Goal: Task Accomplishment & Management: Manage account settings

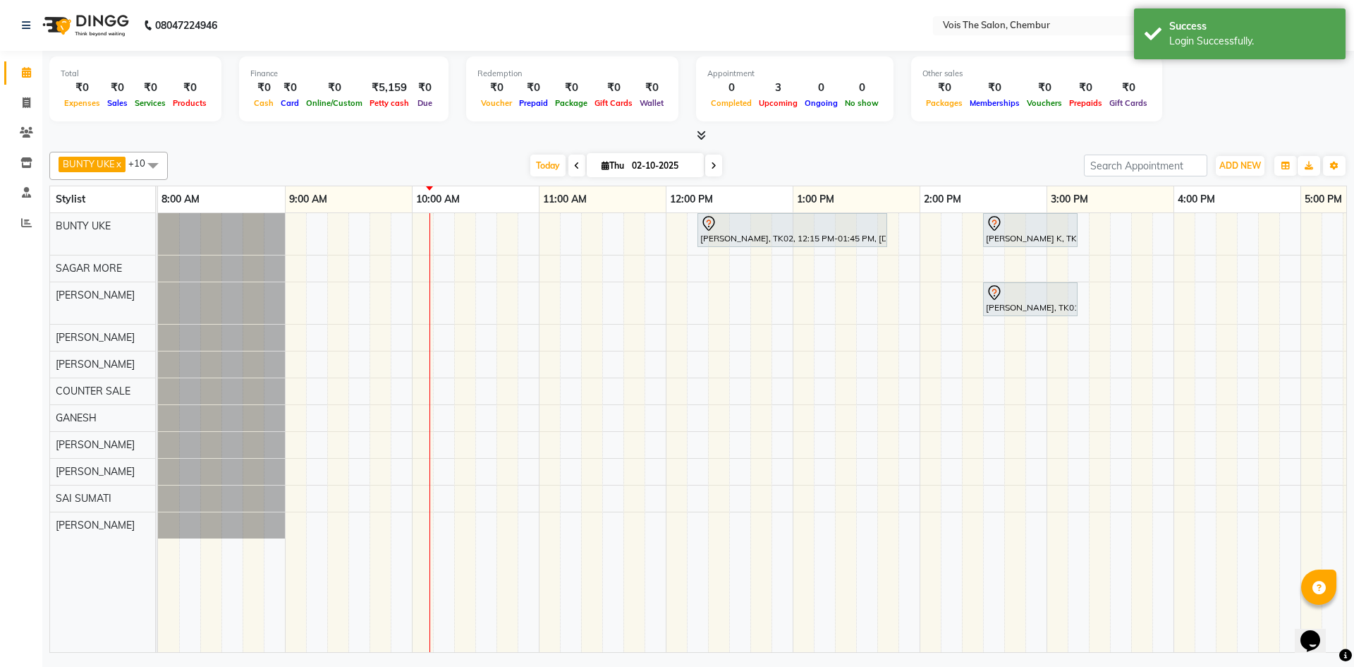
click at [574, 164] on icon at bounding box center [577, 166] width 6 height 8
type input "01-10-2025"
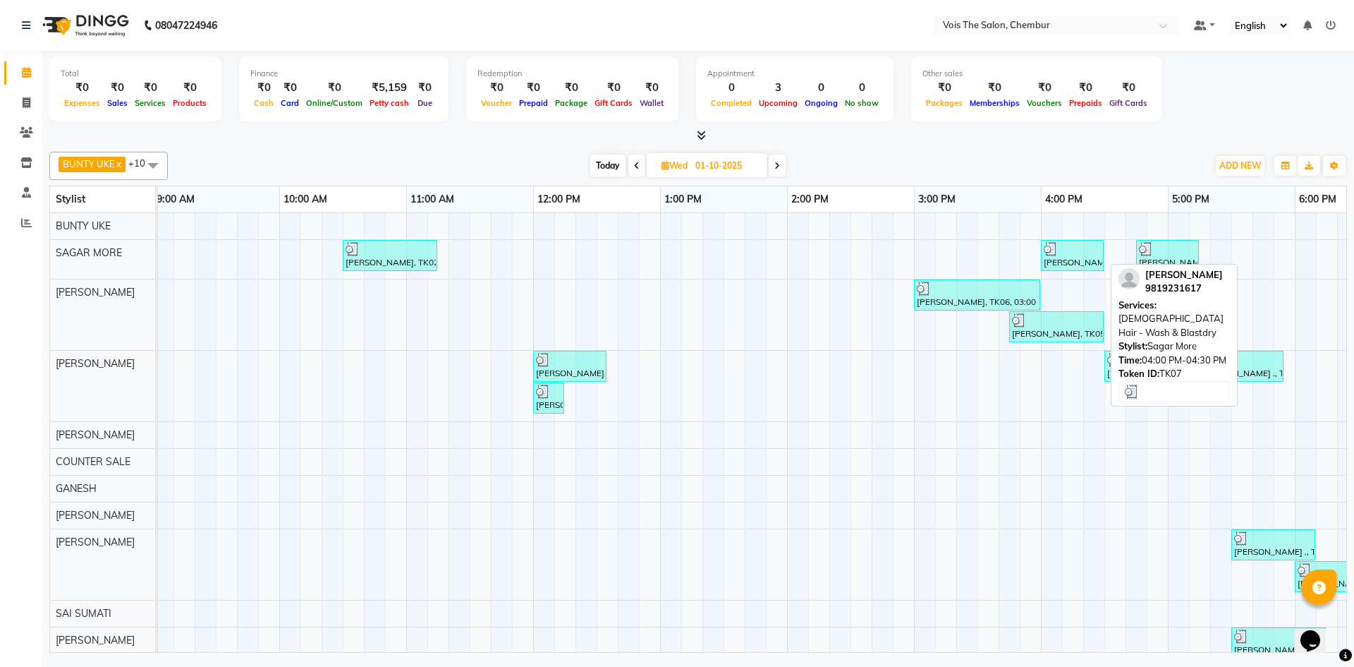
click at [1066, 255] on div at bounding box center [1072, 249] width 57 height 14
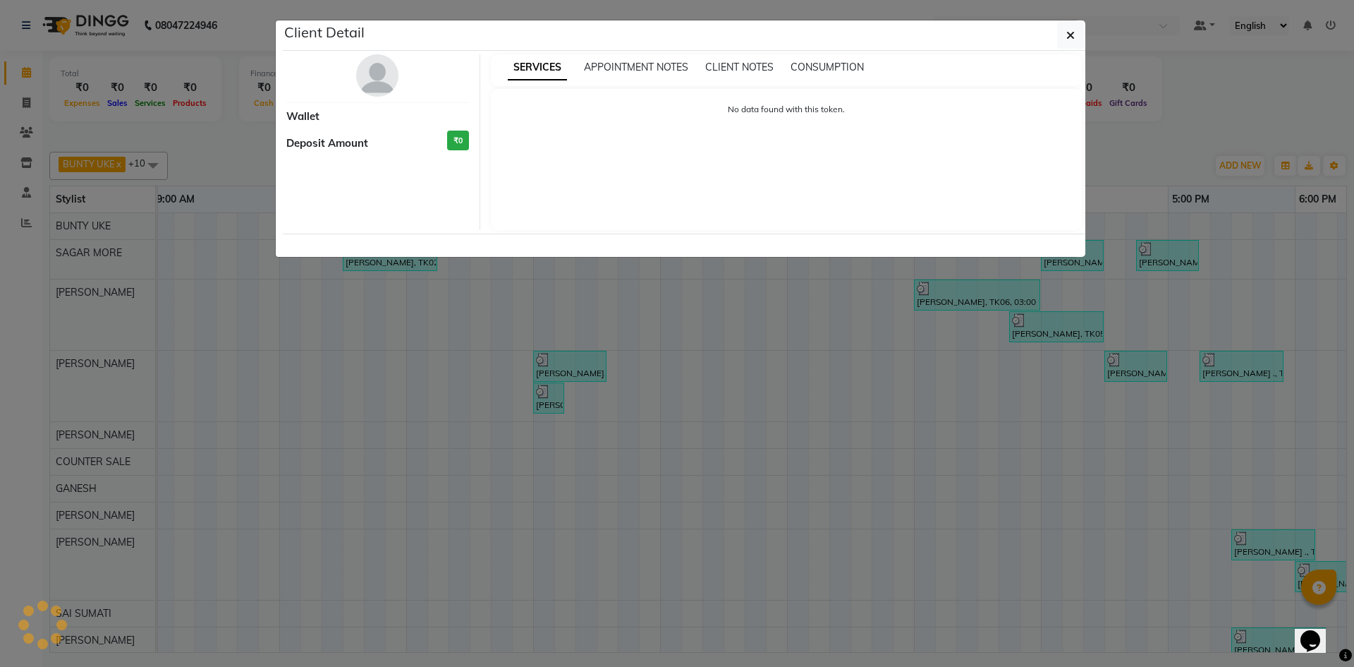
select select "3"
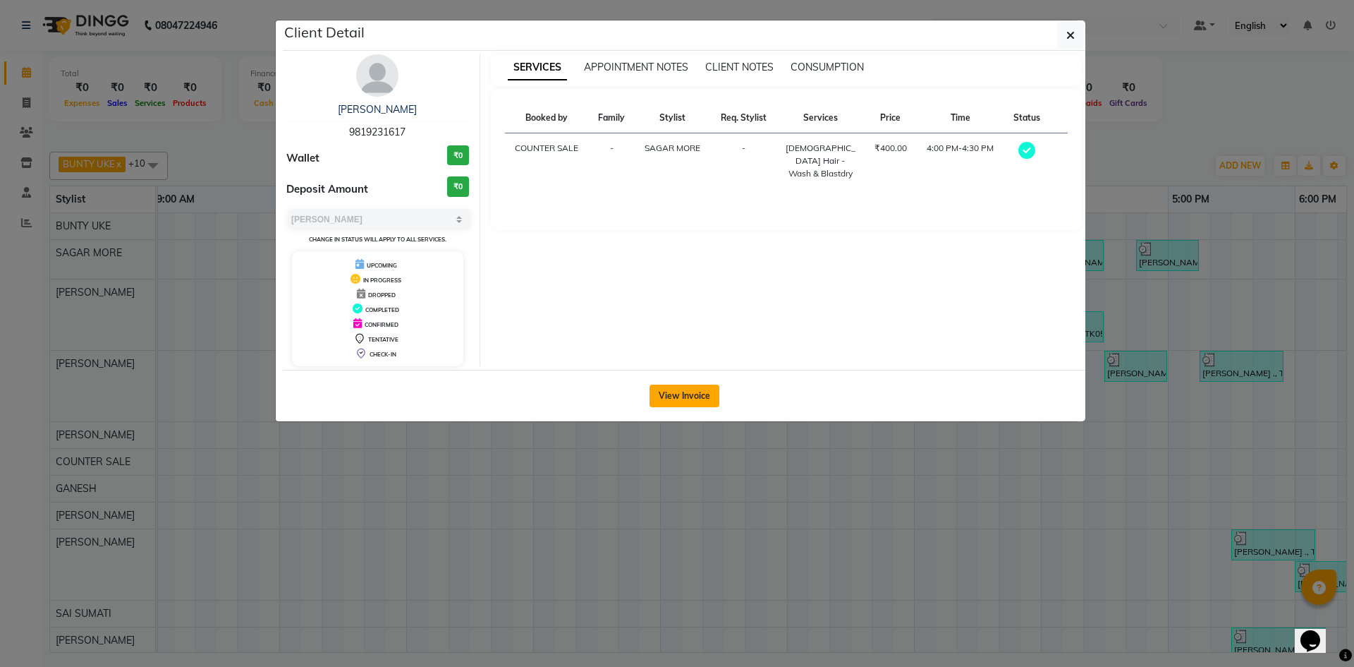
click at [693, 387] on button "View Invoice" at bounding box center [685, 395] width 70 height 23
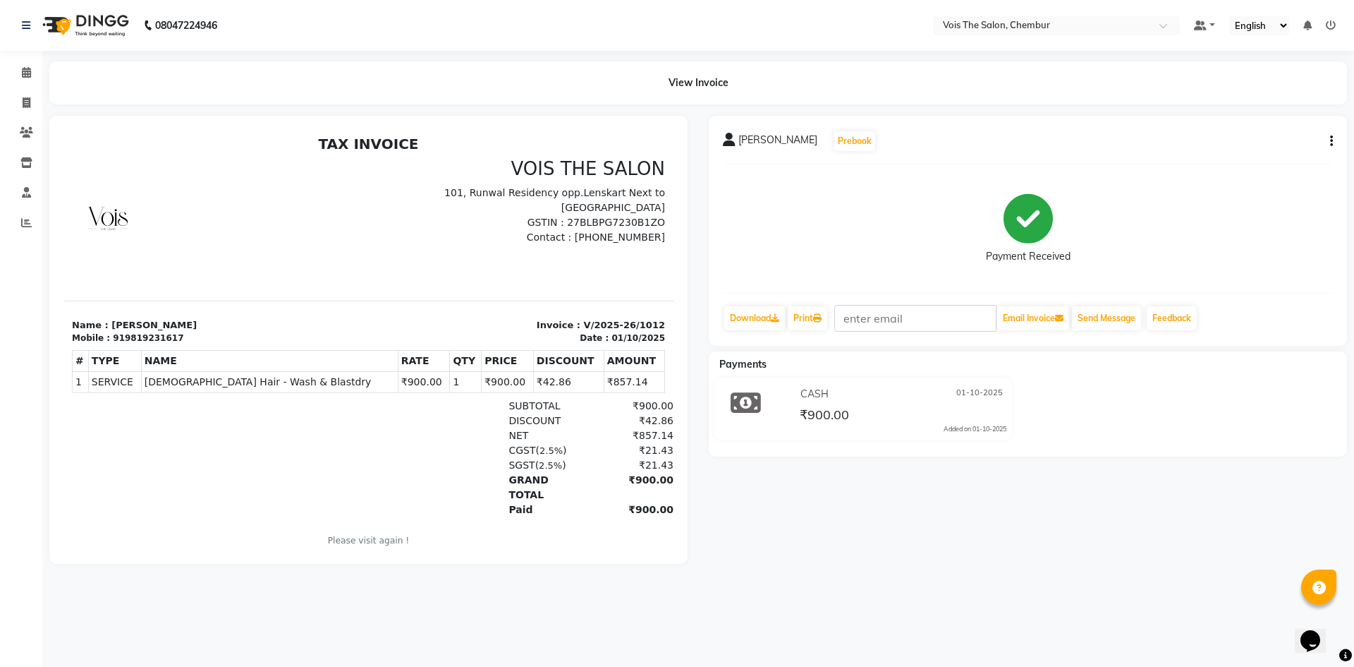
click at [865, 614] on div "08047224946 Select Location × Vois The Salon, Chembur Default Panel My Panel En…" at bounding box center [677, 333] width 1354 height 667
click at [69, 24] on img at bounding box center [84, 25] width 97 height 39
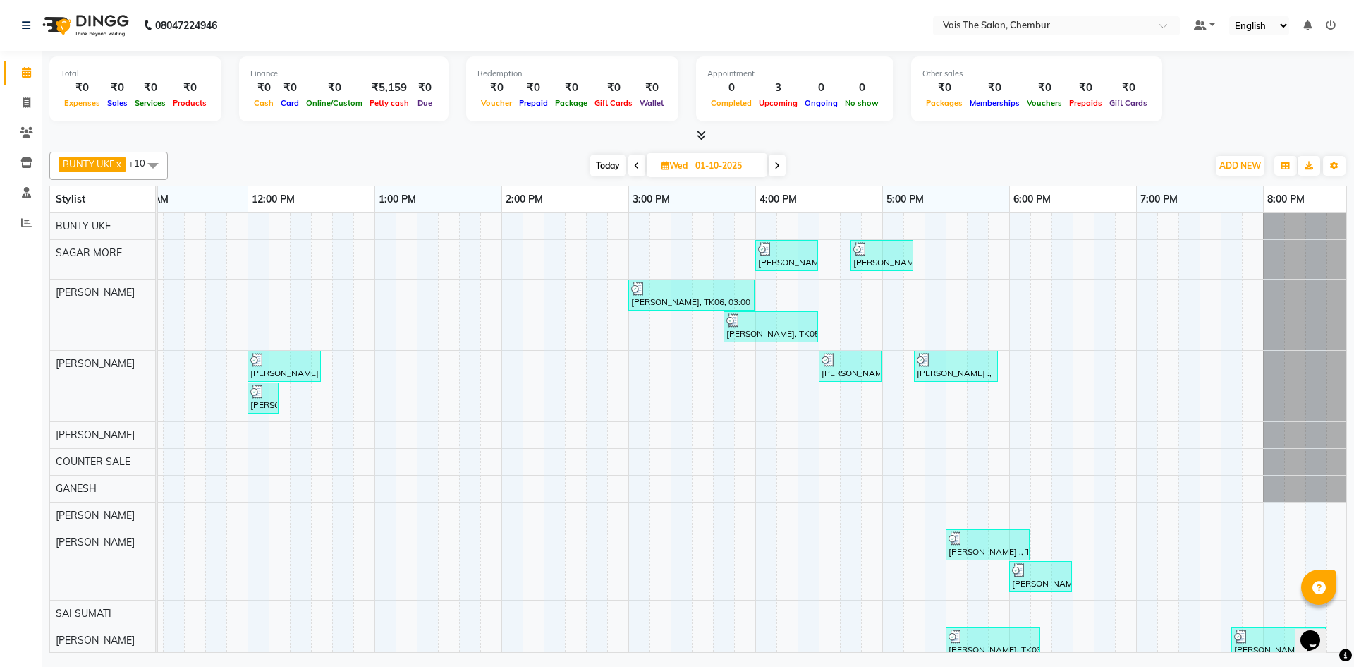
scroll to position [0, 422]
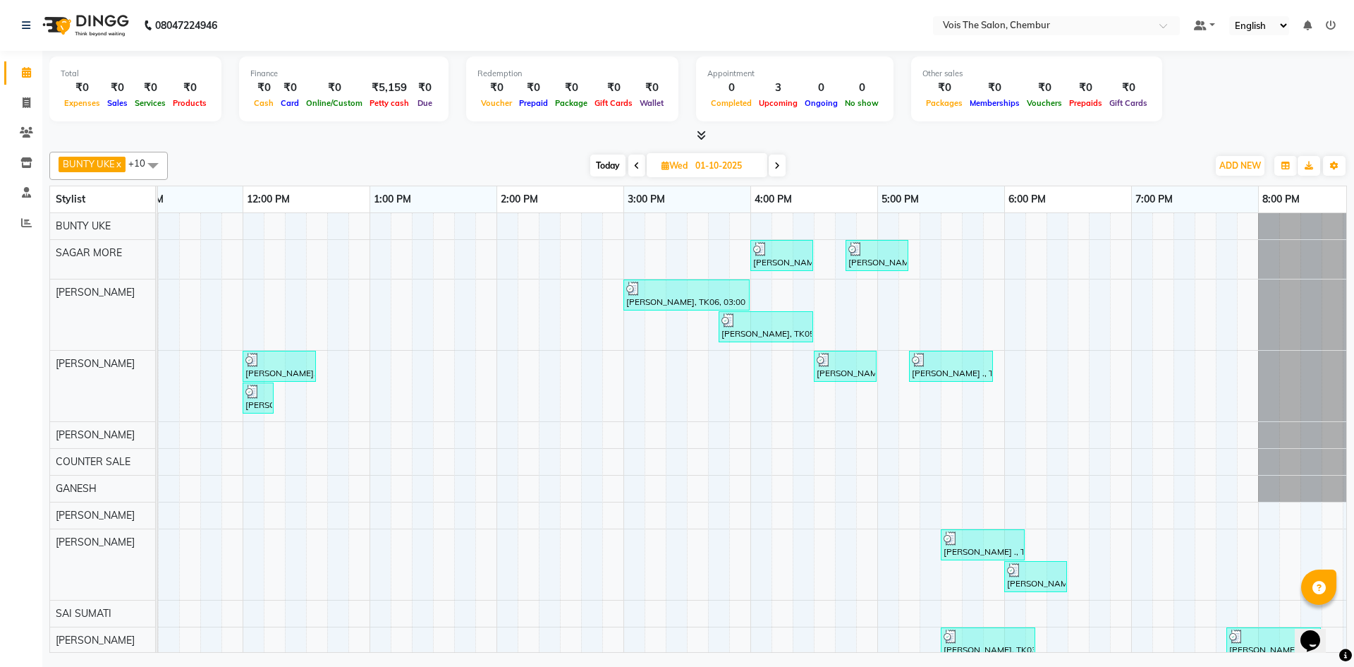
click at [780, 163] on icon at bounding box center [777, 166] width 6 height 8
type input "02-10-2025"
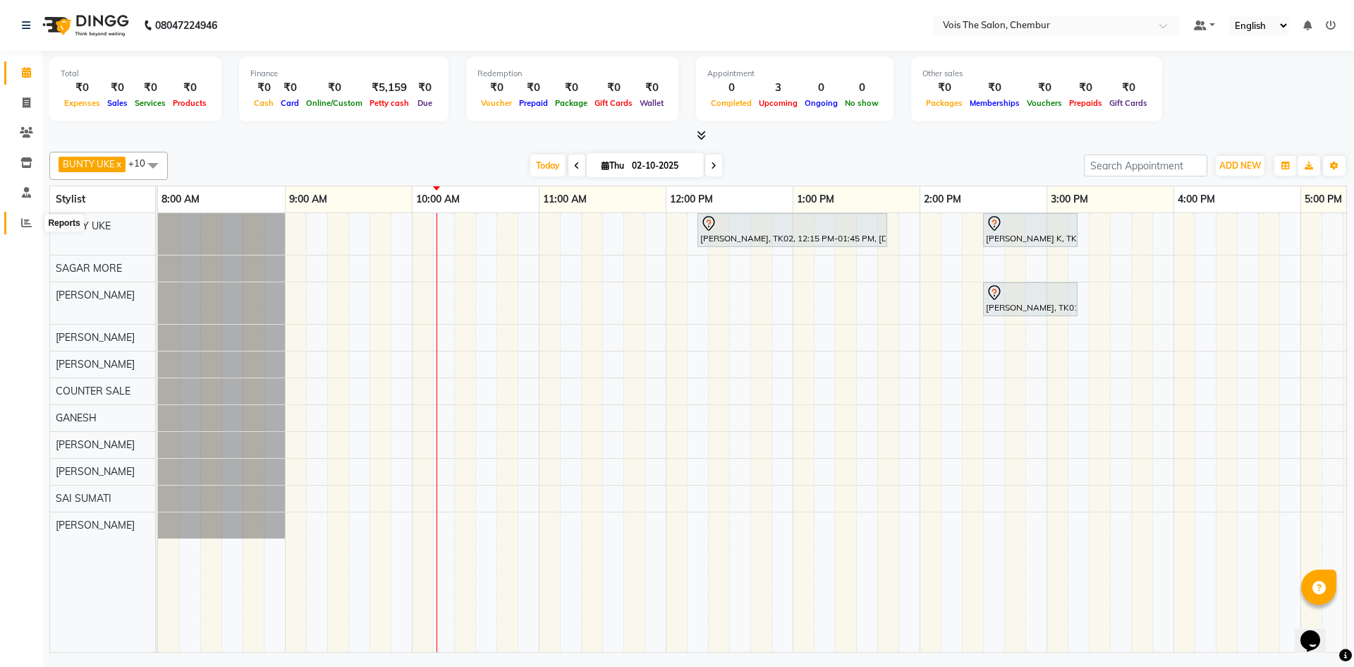
click at [20, 216] on span at bounding box center [26, 223] width 25 height 16
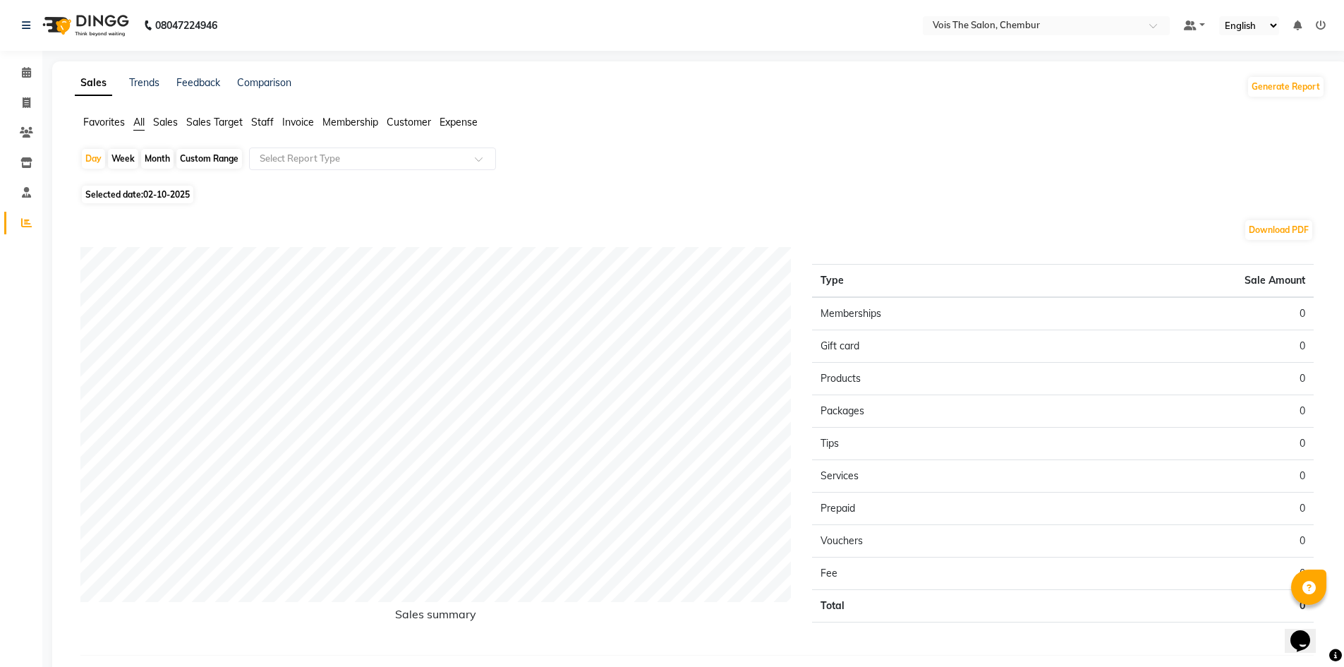
click at [260, 121] on span "Staff" at bounding box center [262, 122] width 23 height 13
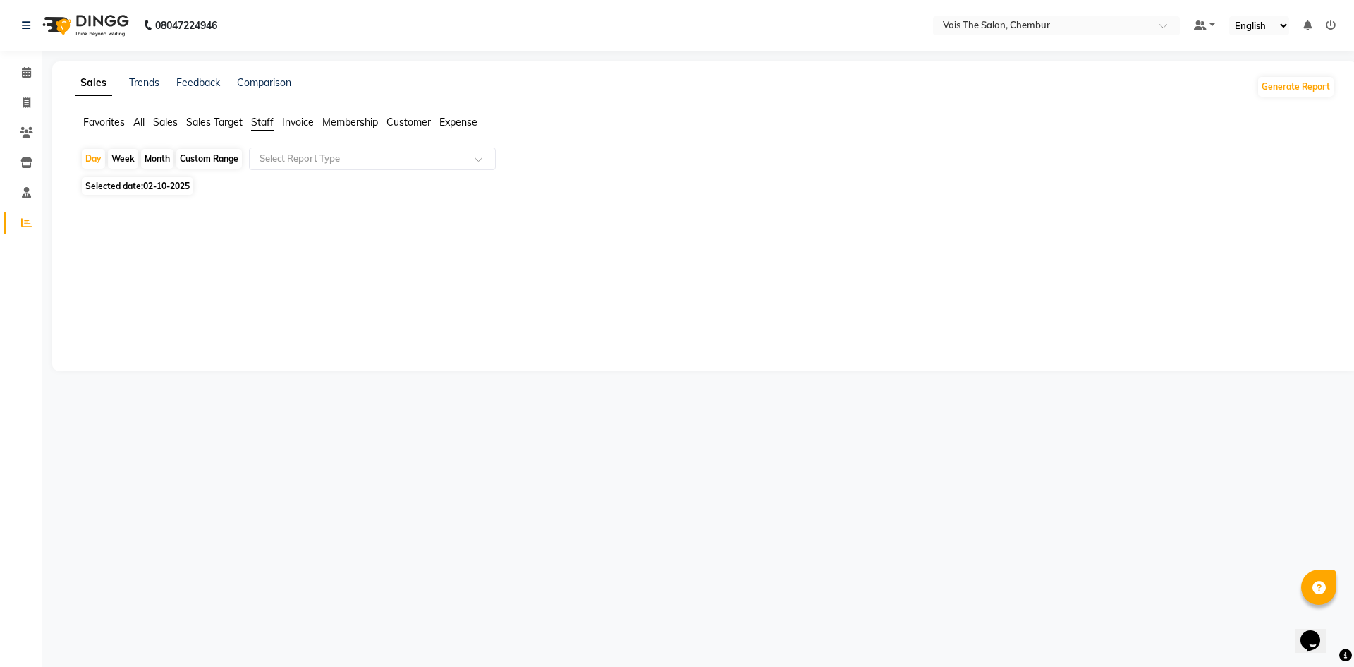
click at [127, 185] on span "Selected date: 02-10-2025" at bounding box center [137, 186] width 111 height 18
select select "10"
select select "2025"
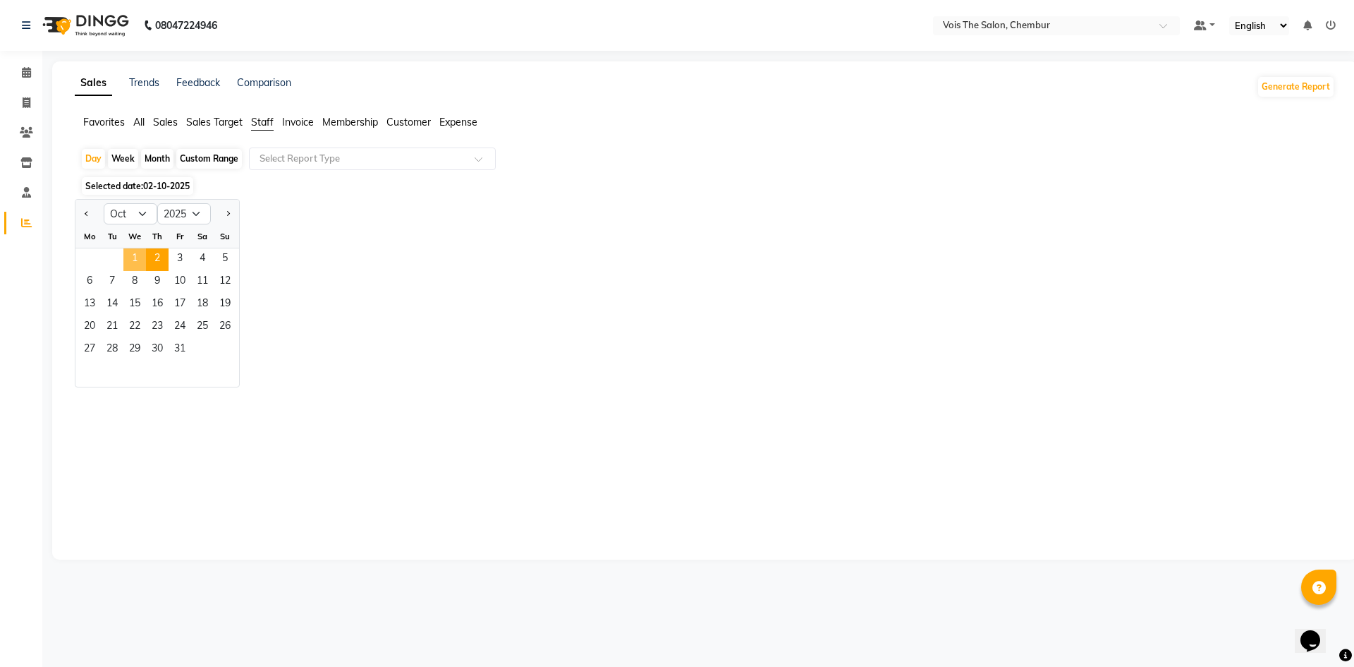
click at [138, 253] on span "1" at bounding box center [134, 259] width 23 height 23
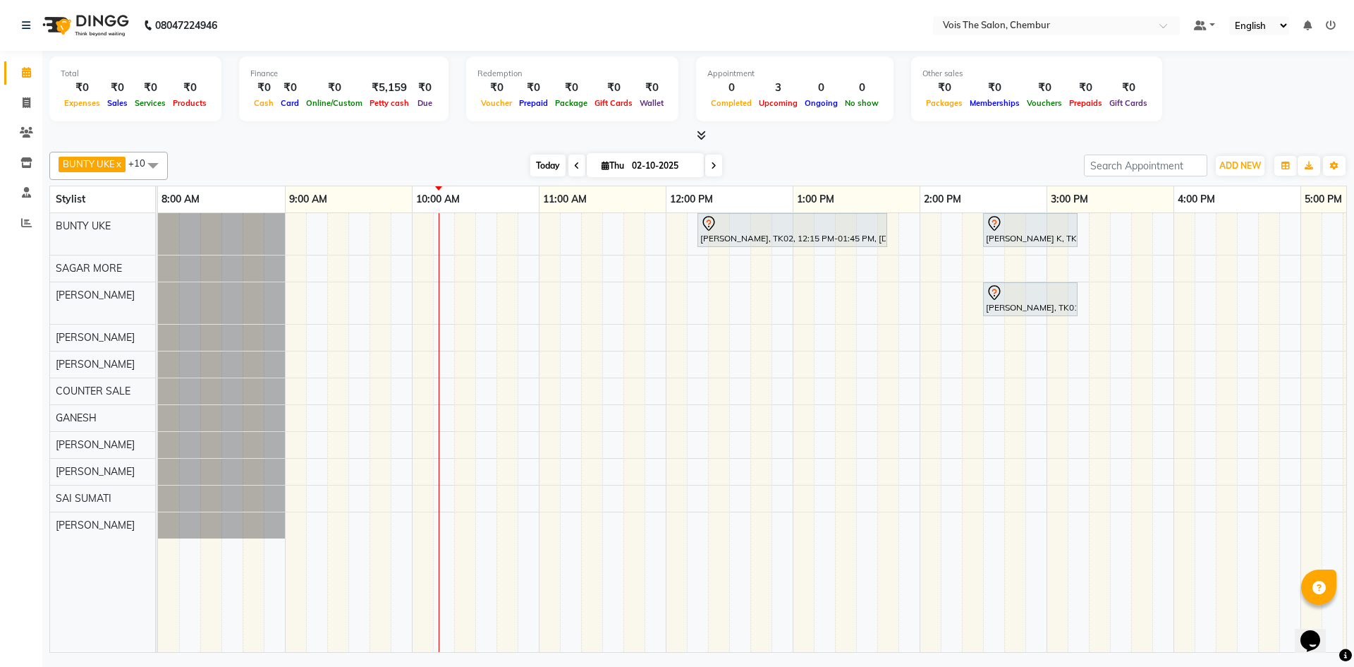
click at [549, 168] on span "Today" at bounding box center [547, 165] width 35 height 22
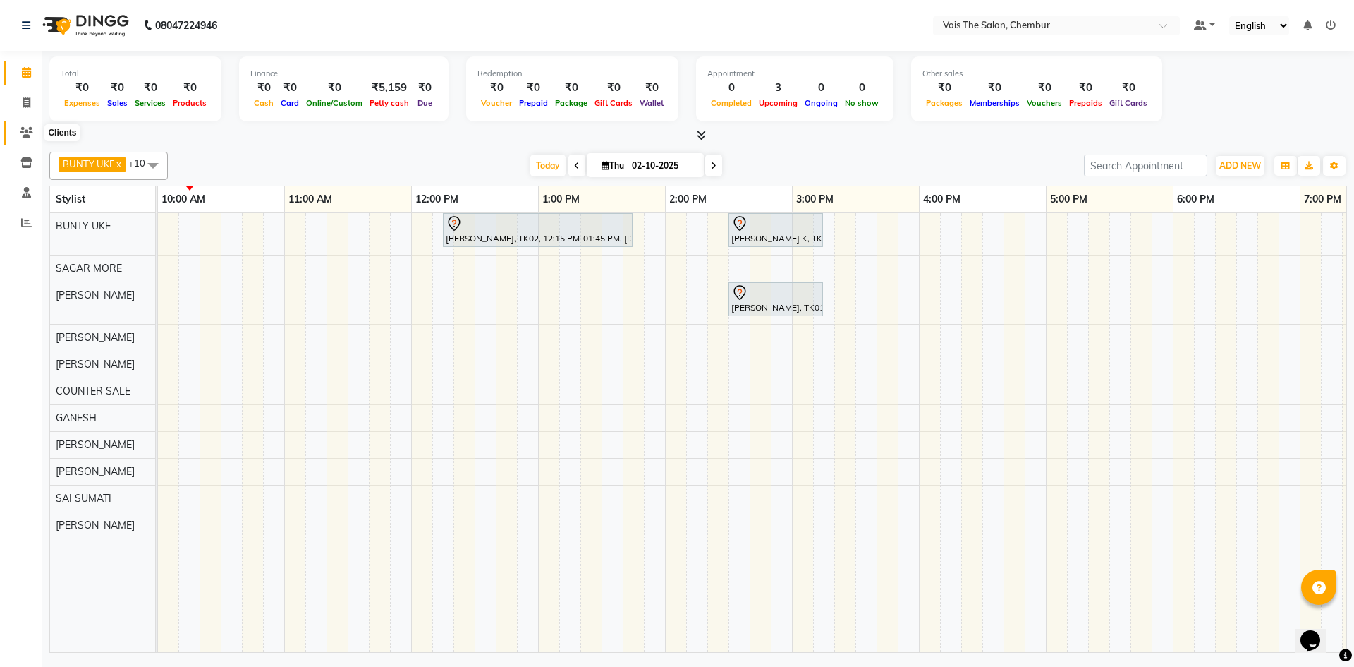
click at [27, 125] on span at bounding box center [26, 133] width 25 height 16
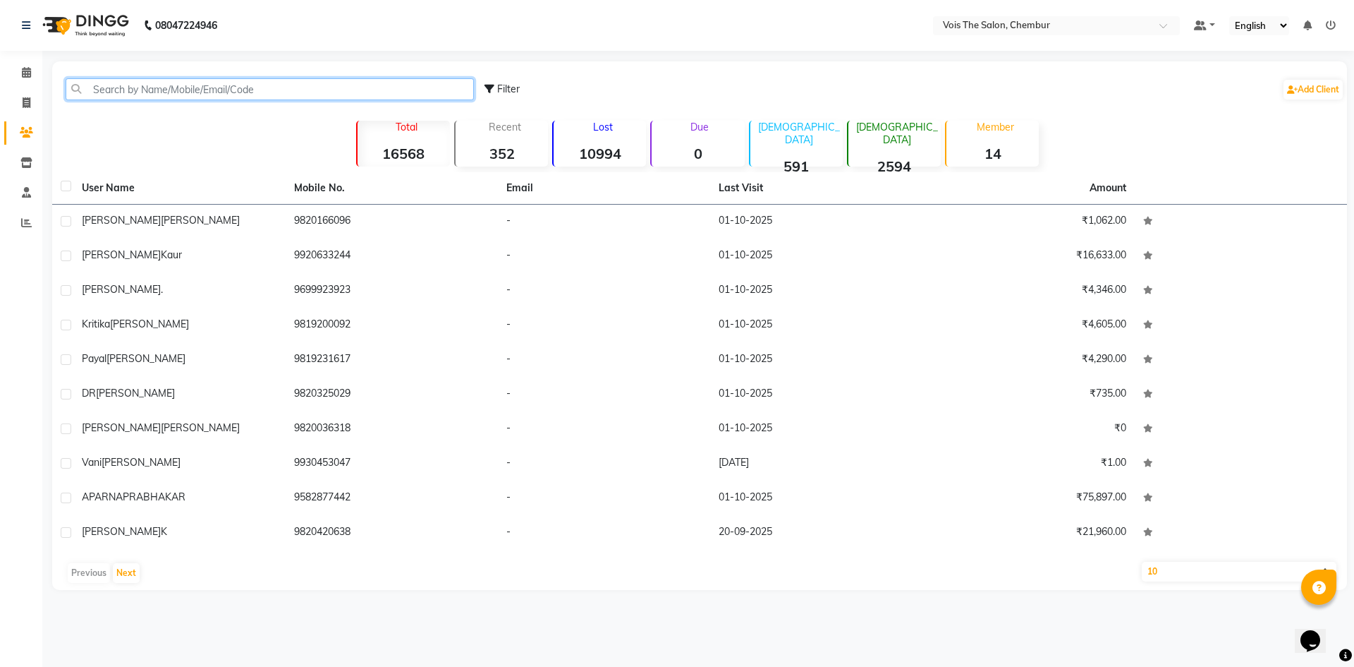
click at [140, 90] on input "text" at bounding box center [270, 89] width 408 height 22
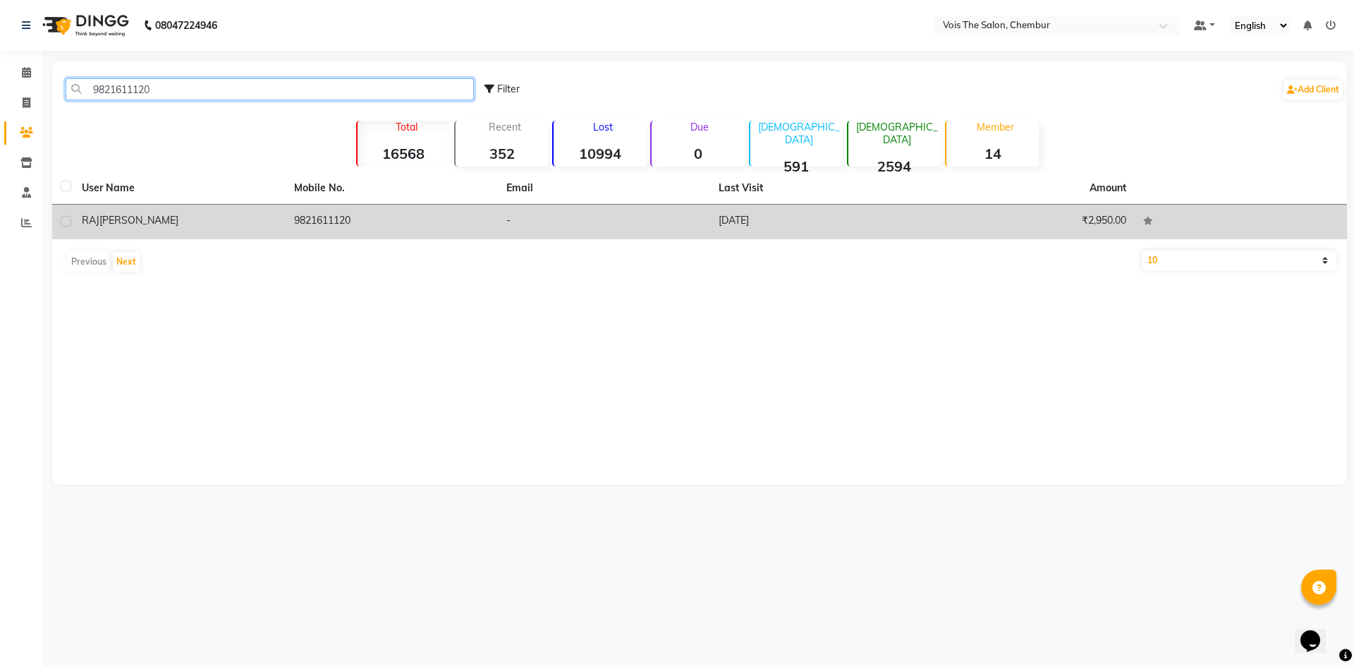
type input "9821611120"
click at [123, 213] on div "[PERSON_NAME]" at bounding box center [179, 220] width 195 height 15
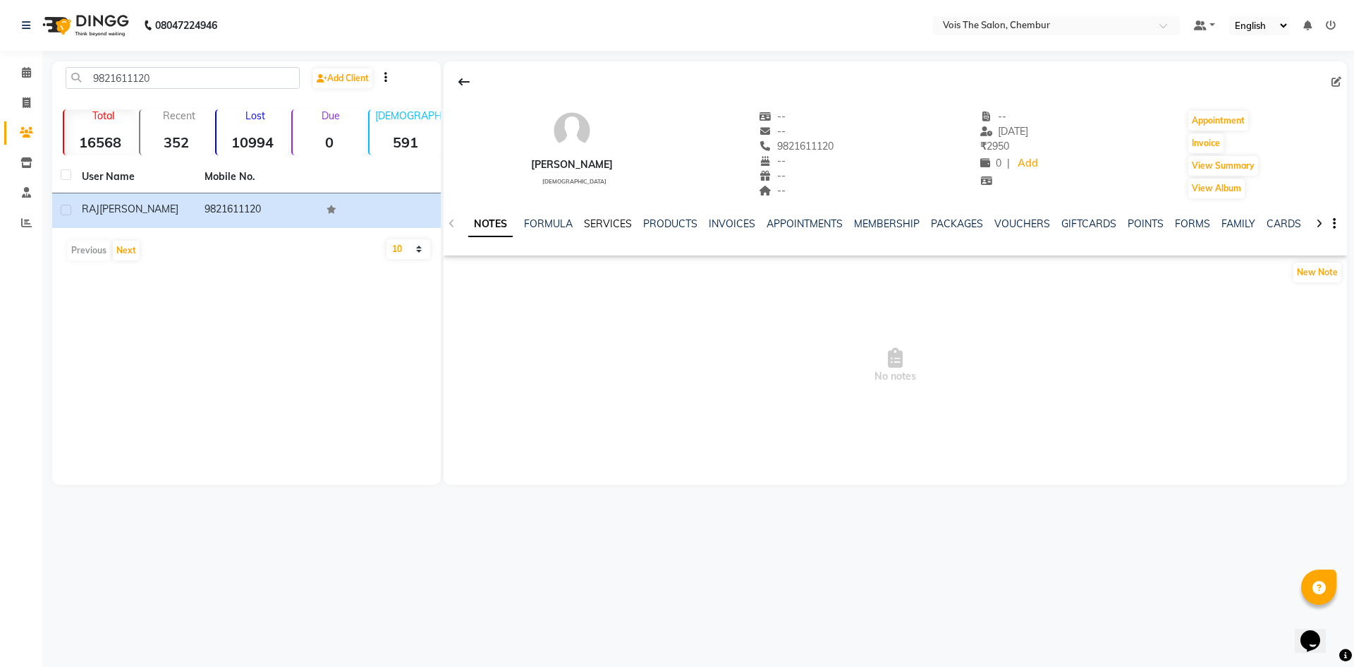
click at [601, 226] on link "SERVICES" at bounding box center [608, 223] width 48 height 13
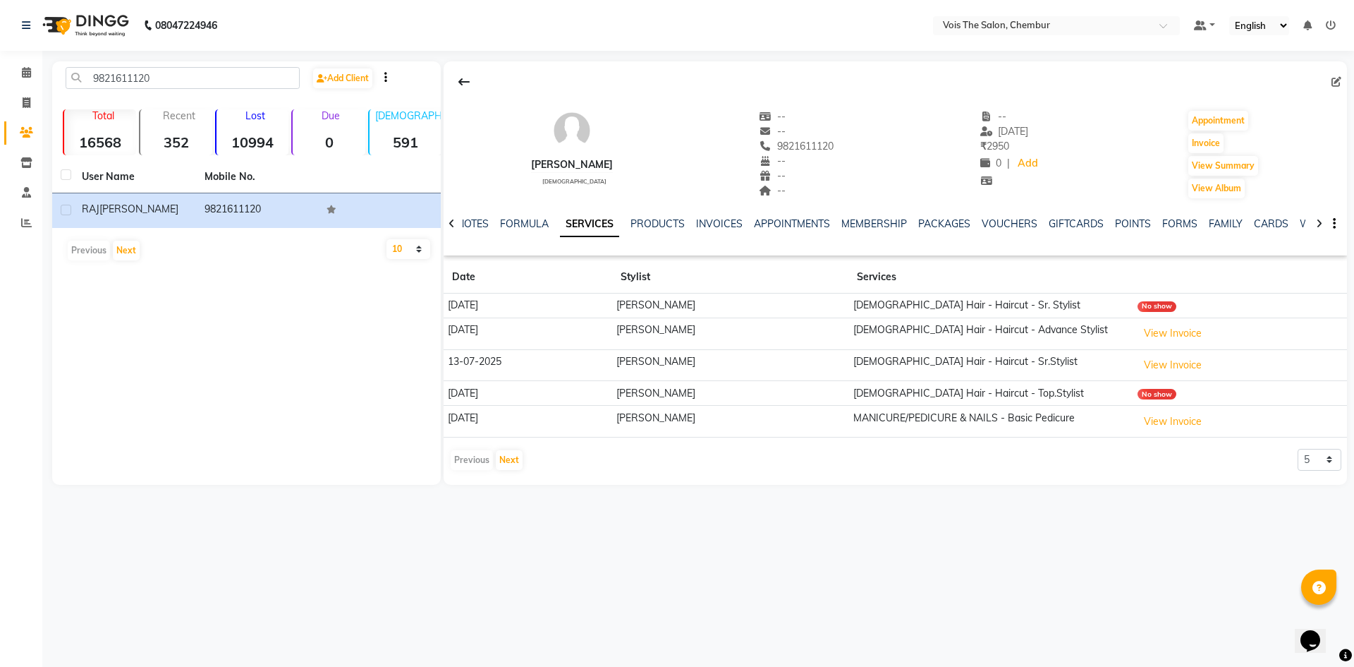
click at [106, 30] on img at bounding box center [84, 25] width 97 height 39
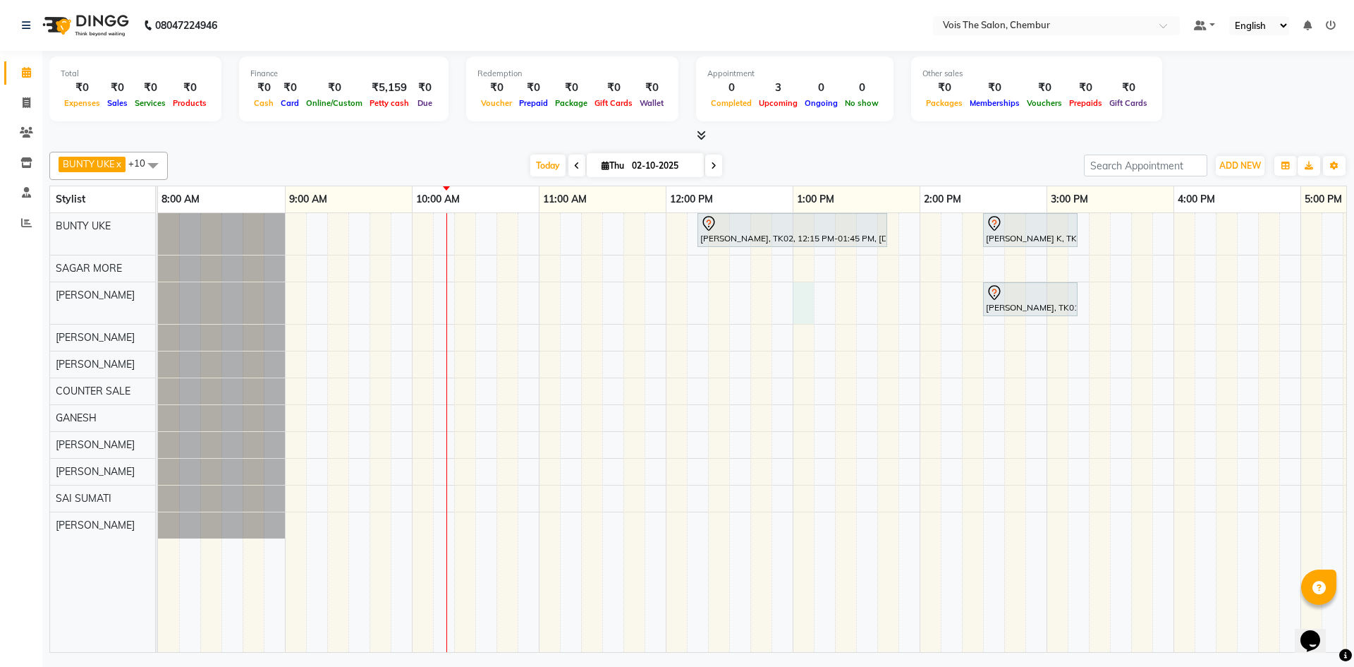
click at [803, 303] on div "[PERSON_NAME], TK02, 12:15 PM-01:45 PM, [DEMOGRAPHIC_DATA] Hair - Roots Touch U…" at bounding box center [1110, 432] width 1904 height 439
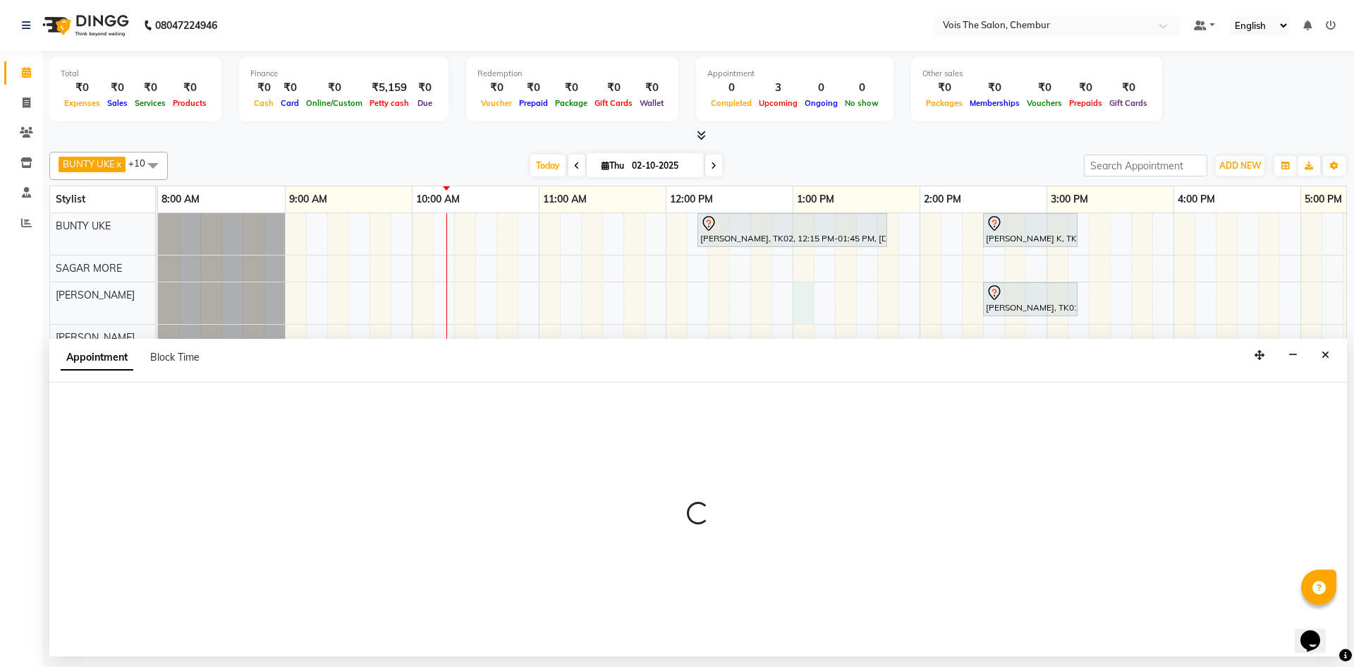
select select "79153"
select select "780"
select select "tentative"
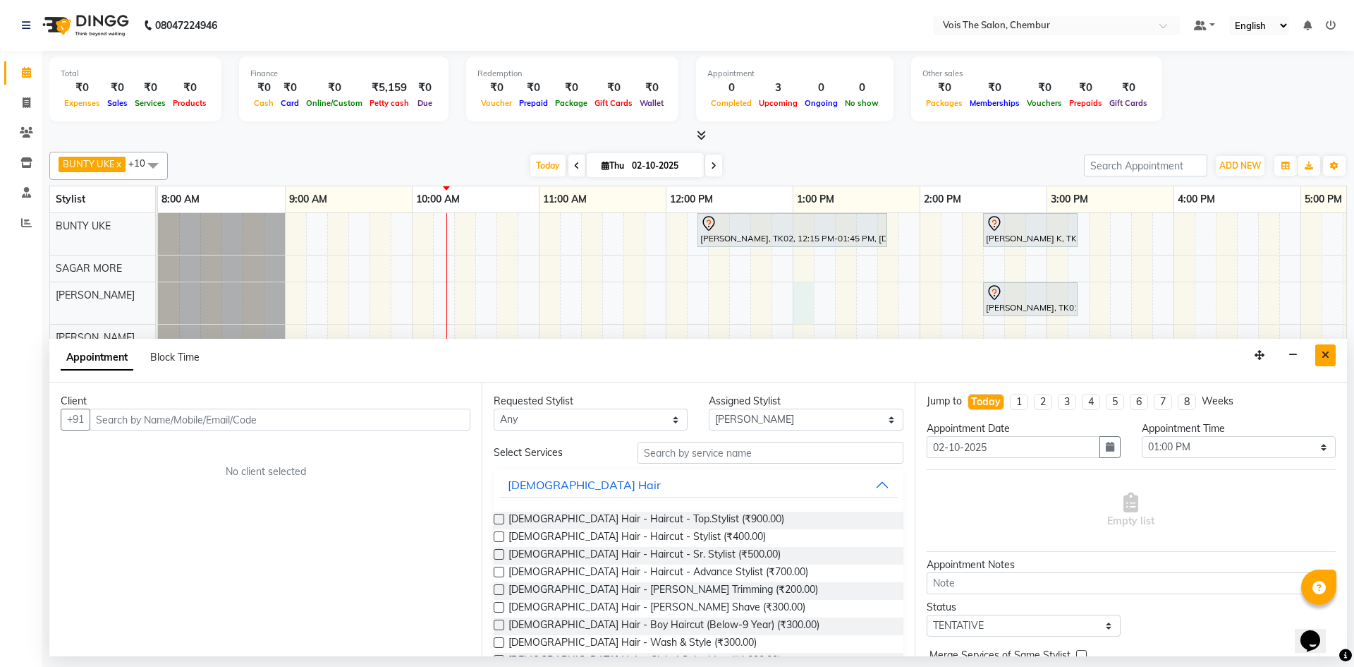
click at [1323, 353] on icon "Close" at bounding box center [1326, 355] width 8 height 10
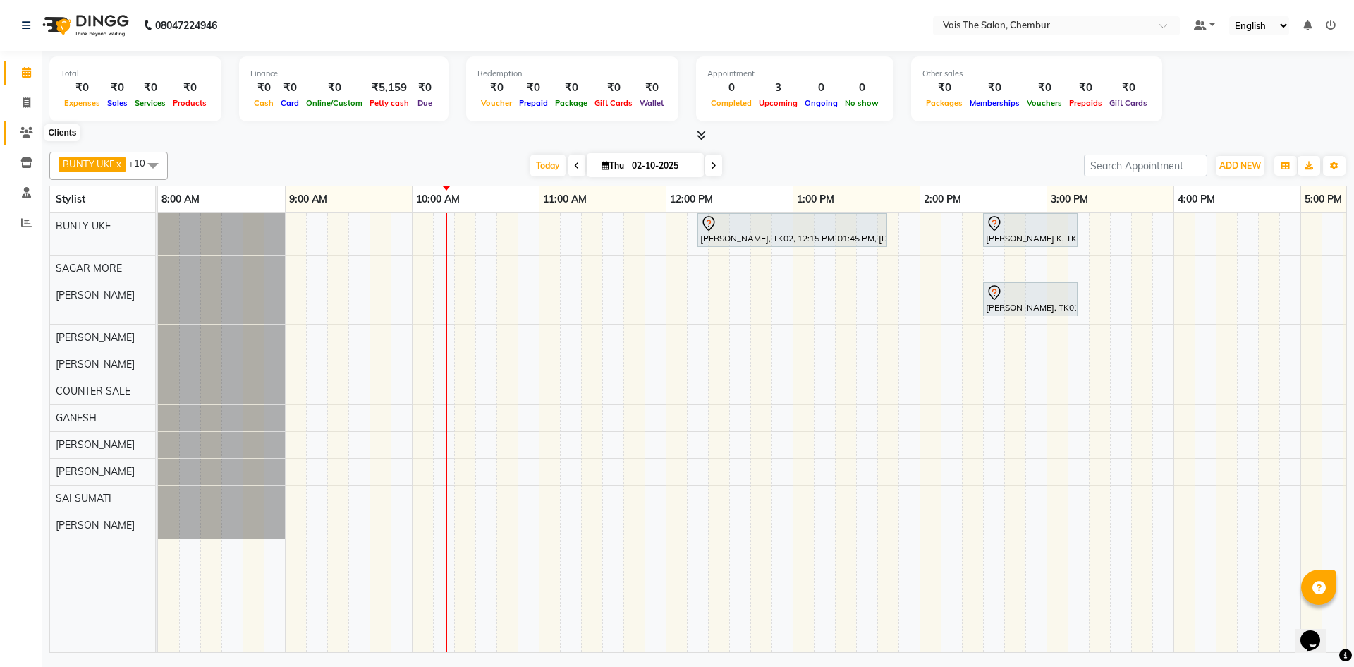
click at [25, 135] on icon at bounding box center [26, 132] width 13 height 11
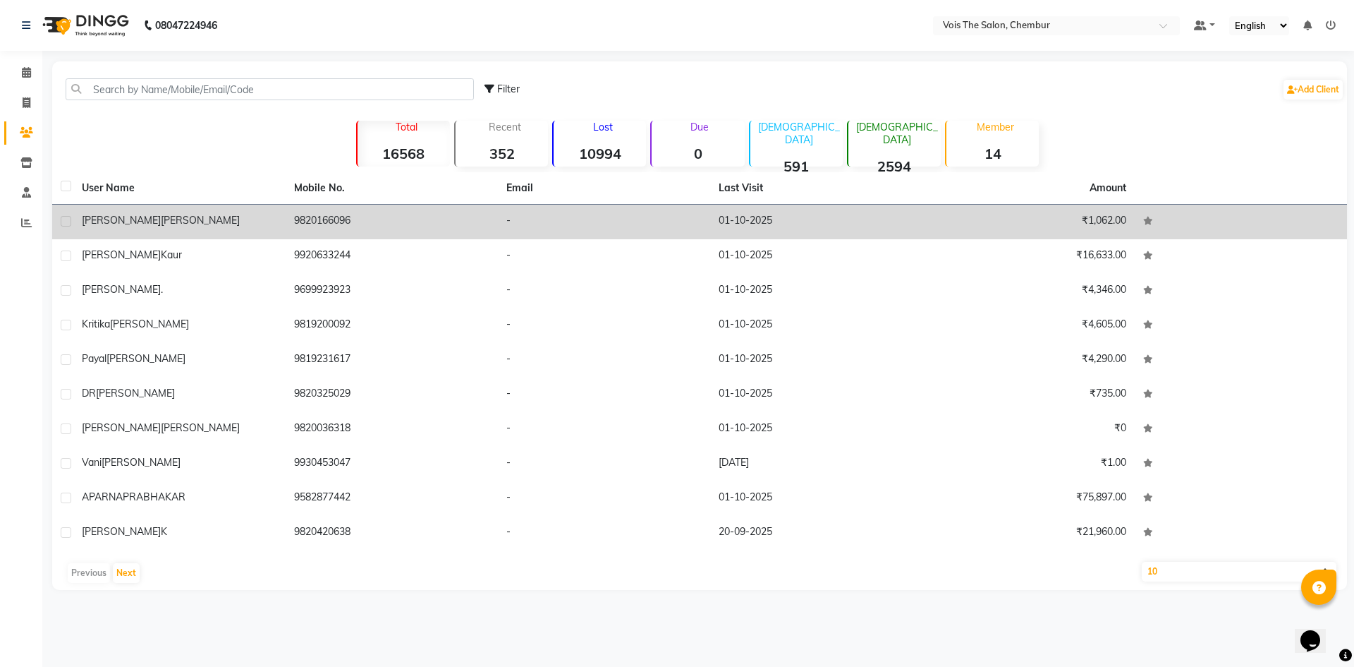
click at [97, 224] on span "[PERSON_NAME]" at bounding box center [121, 220] width 79 height 13
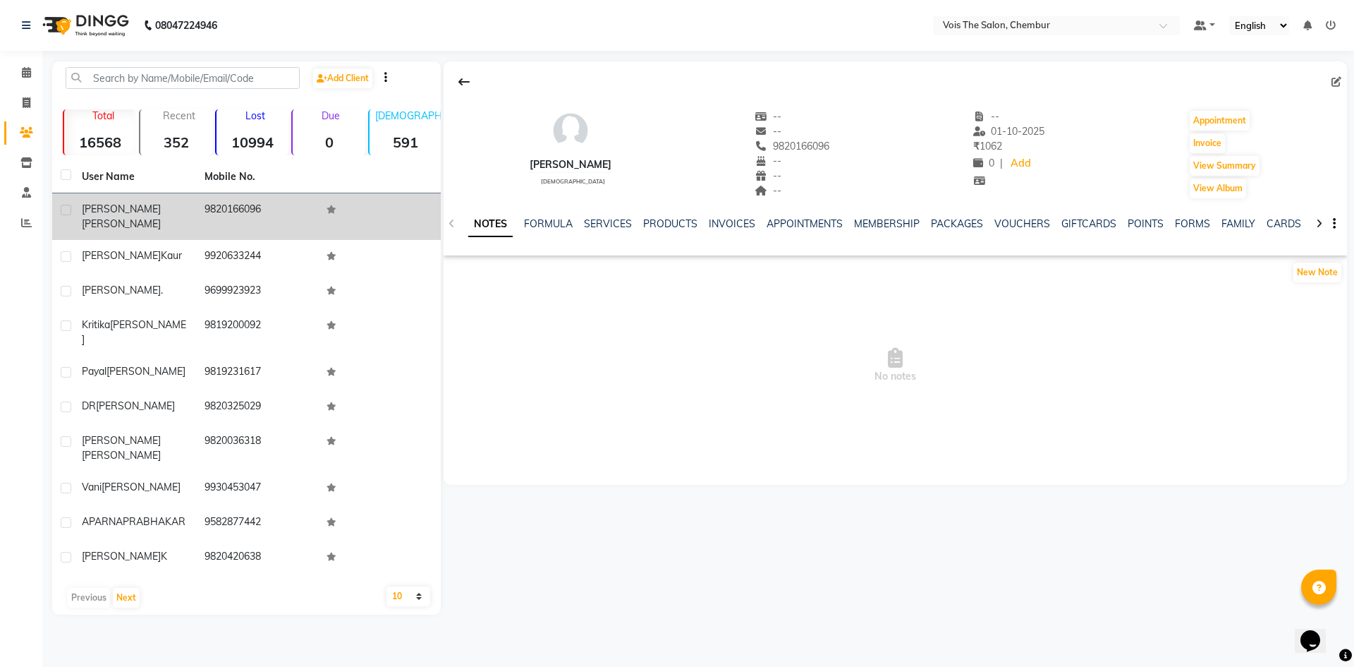
drag, startPoint x: 204, startPoint y: 202, endPoint x: 267, endPoint y: 205, distance: 62.8
click at [267, 205] on td "9820166096" at bounding box center [257, 216] width 123 height 47
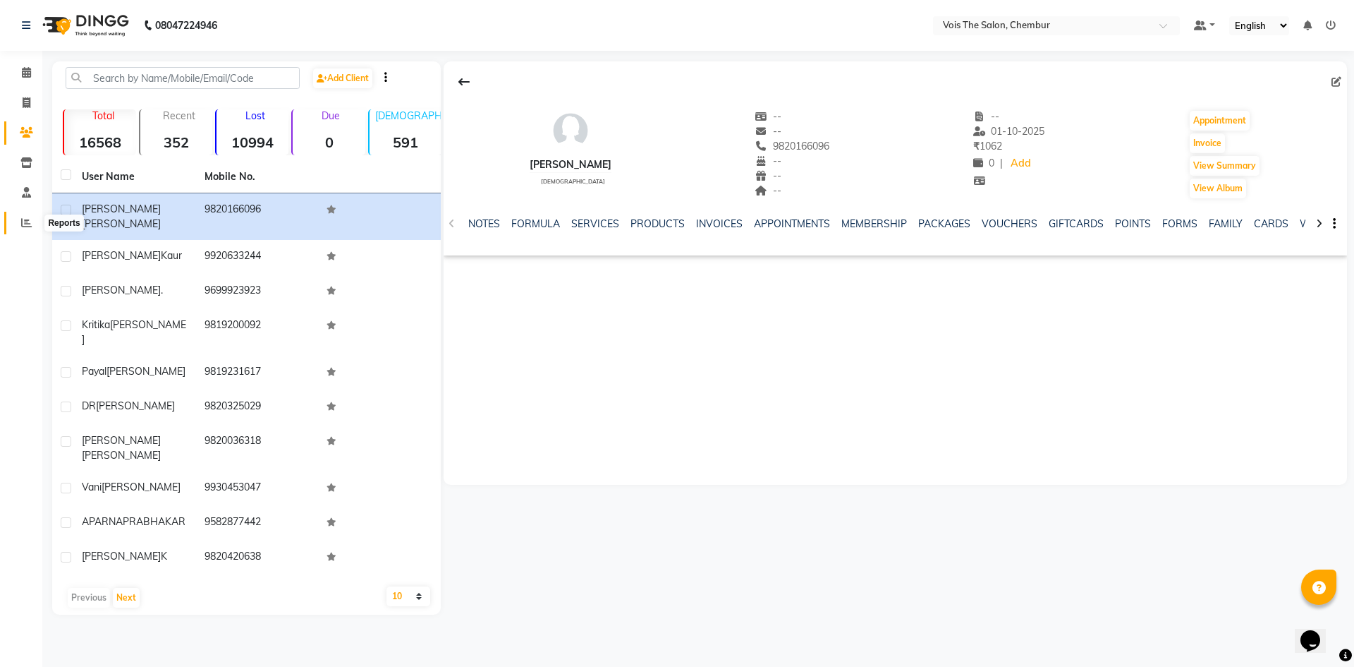
click at [27, 229] on span at bounding box center [26, 223] width 25 height 16
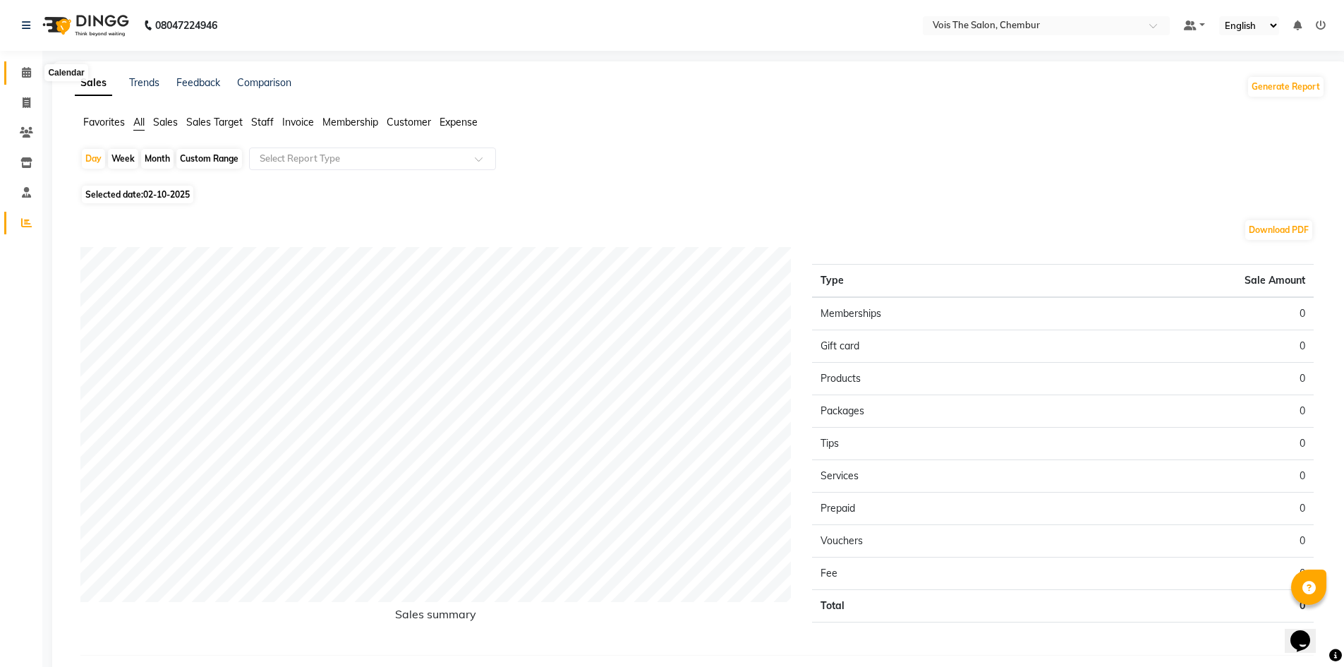
click at [20, 80] on span at bounding box center [26, 73] width 25 height 16
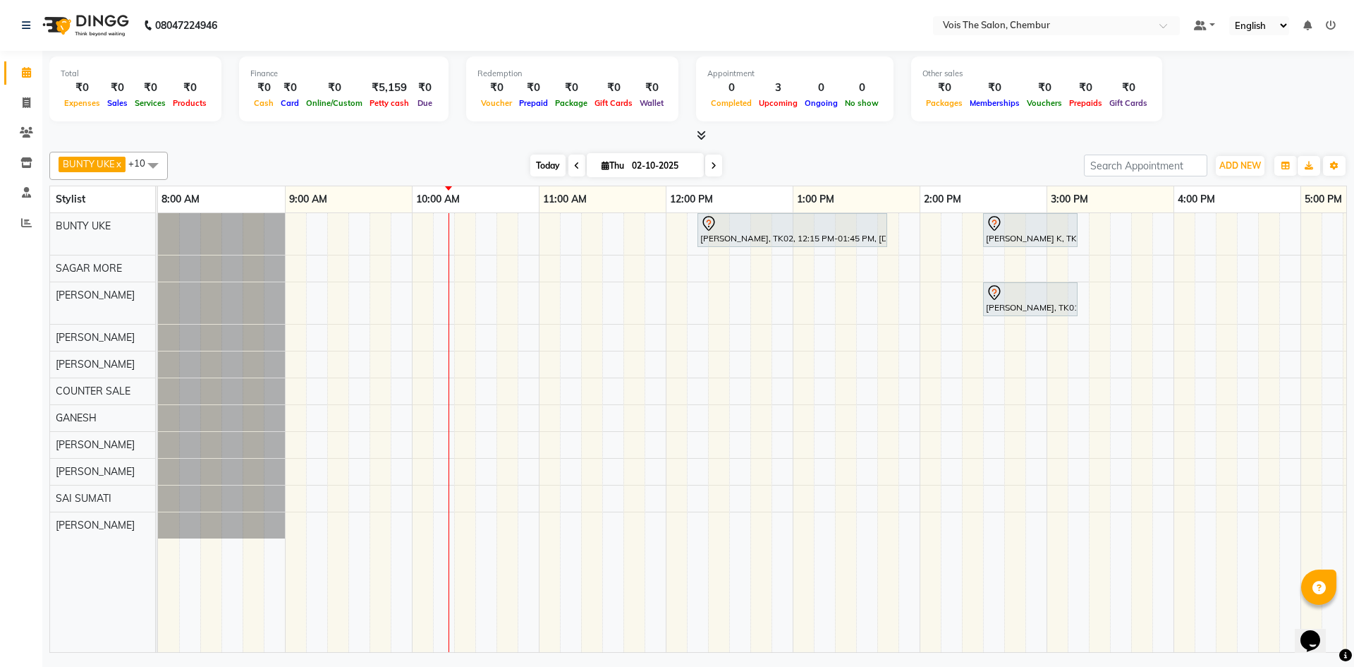
click at [539, 168] on span "Today" at bounding box center [547, 165] width 35 height 22
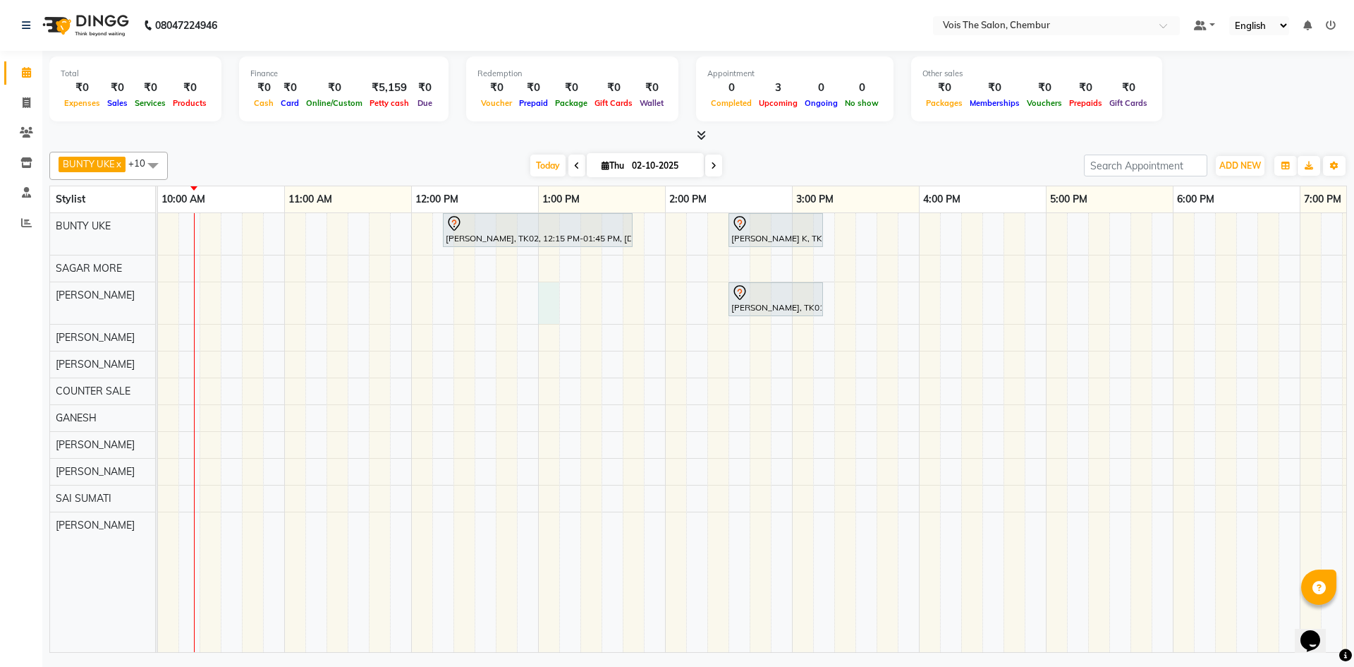
click at [545, 296] on div "[PERSON_NAME], TK02, 12:15 PM-01:45 PM, [DEMOGRAPHIC_DATA] Hair - Roots Touch U…" at bounding box center [855, 432] width 1904 height 439
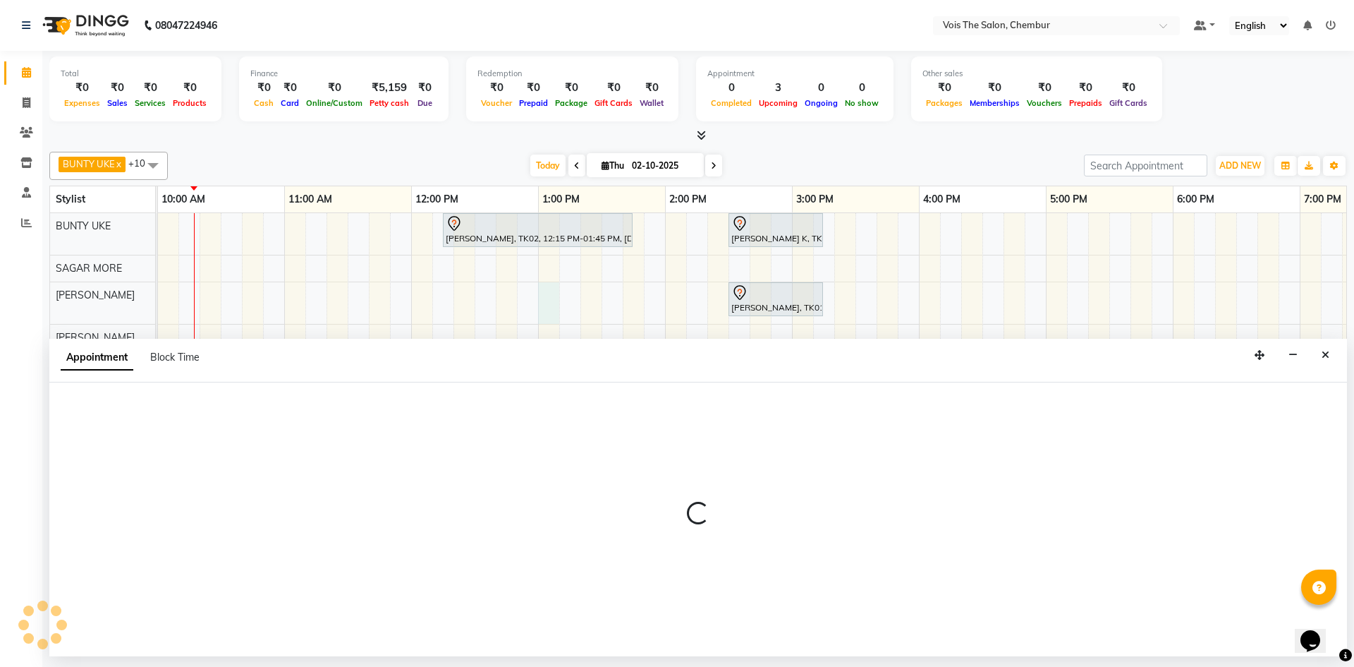
select select "79153"
select select "tentative"
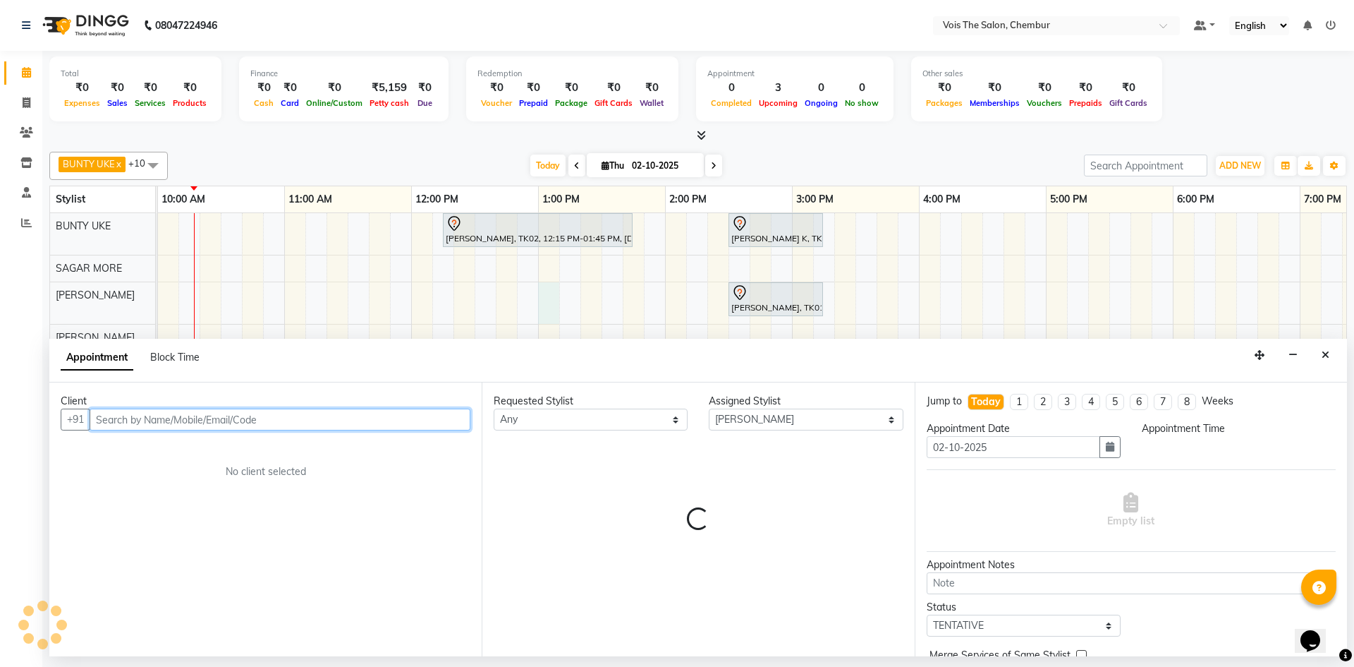
select select "780"
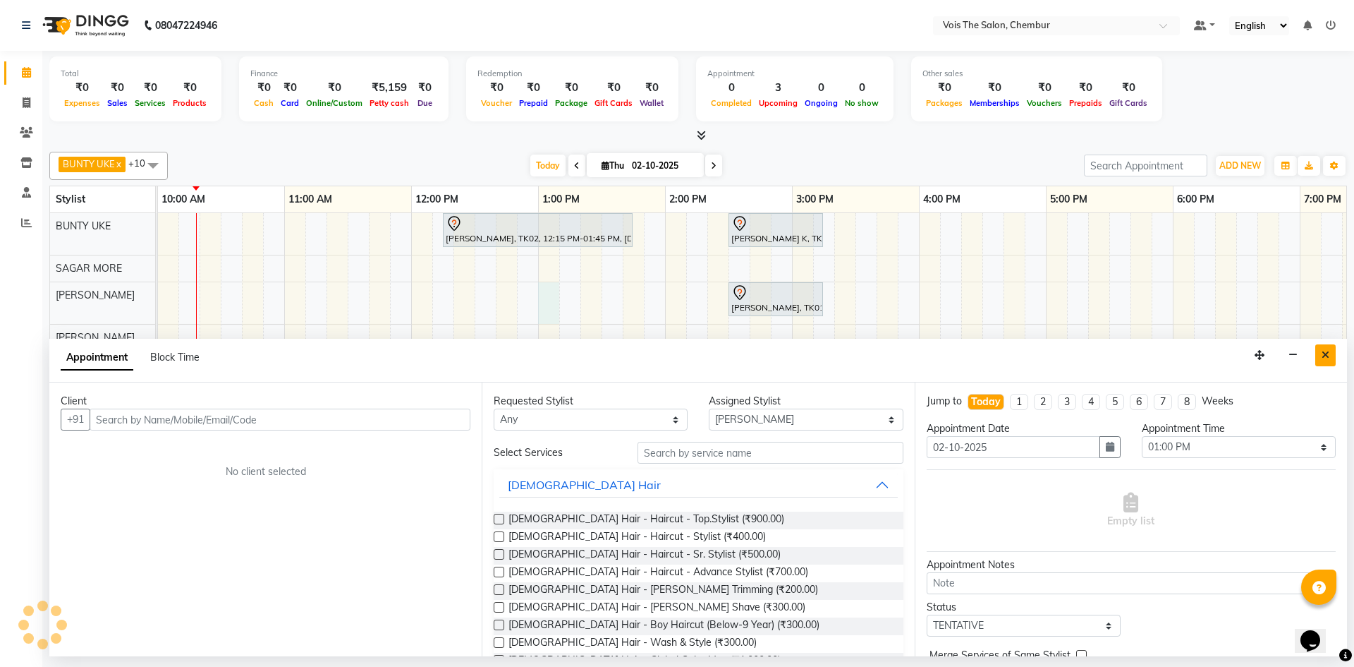
click at [1326, 354] on icon "Close" at bounding box center [1326, 355] width 8 height 10
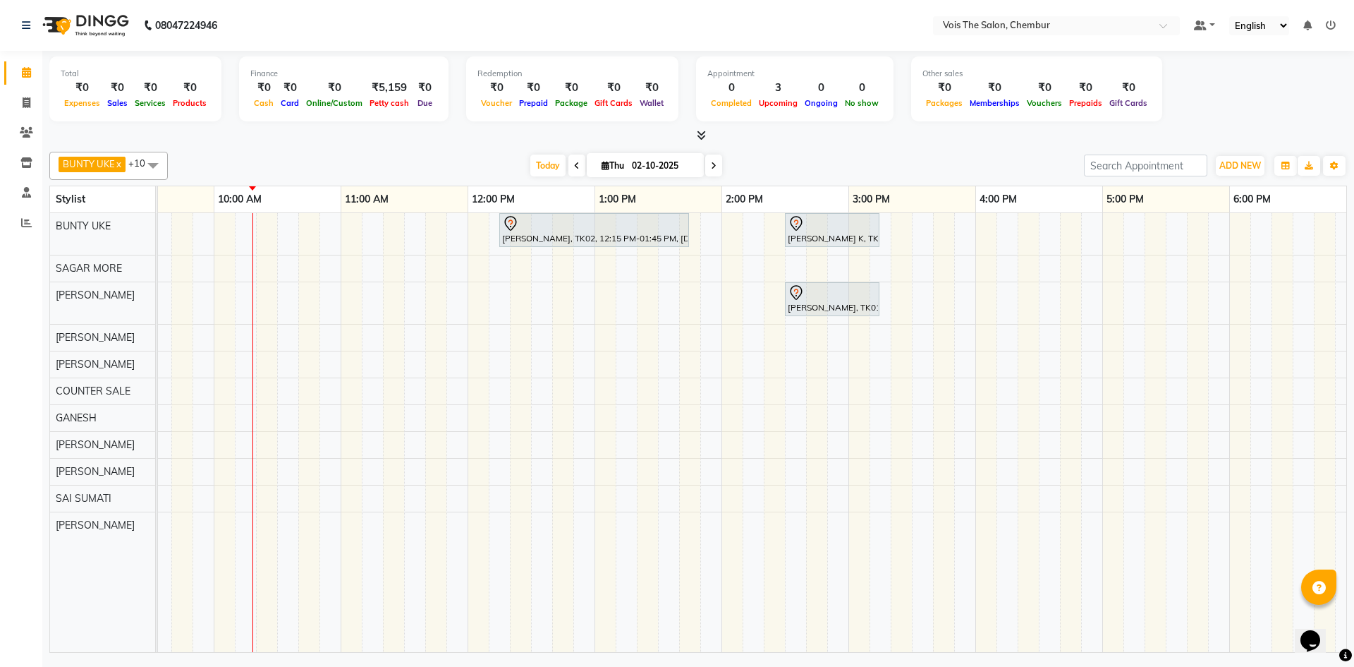
scroll to position [0, 0]
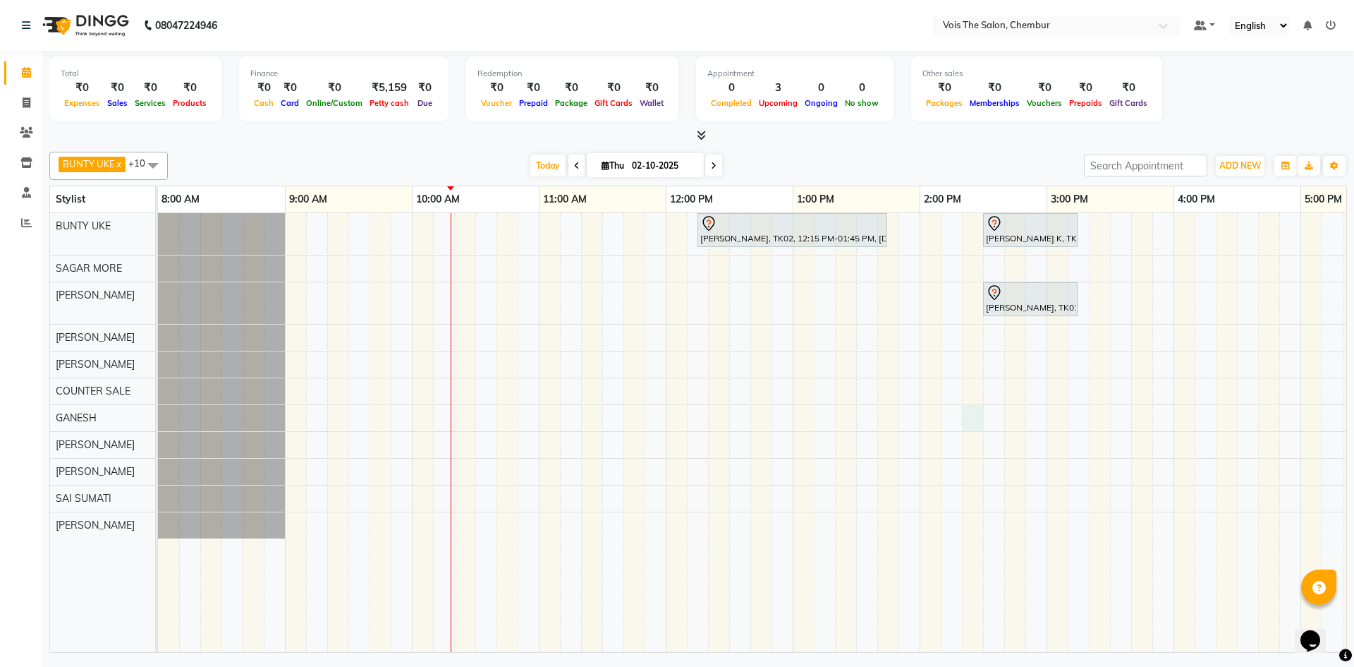
click at [980, 407] on div "[PERSON_NAME], TK02, 12:15 PM-01:45 PM, [DEMOGRAPHIC_DATA] Hair - Roots Touch U…" at bounding box center [1110, 432] width 1904 height 439
select select "82264"
select select "tentative"
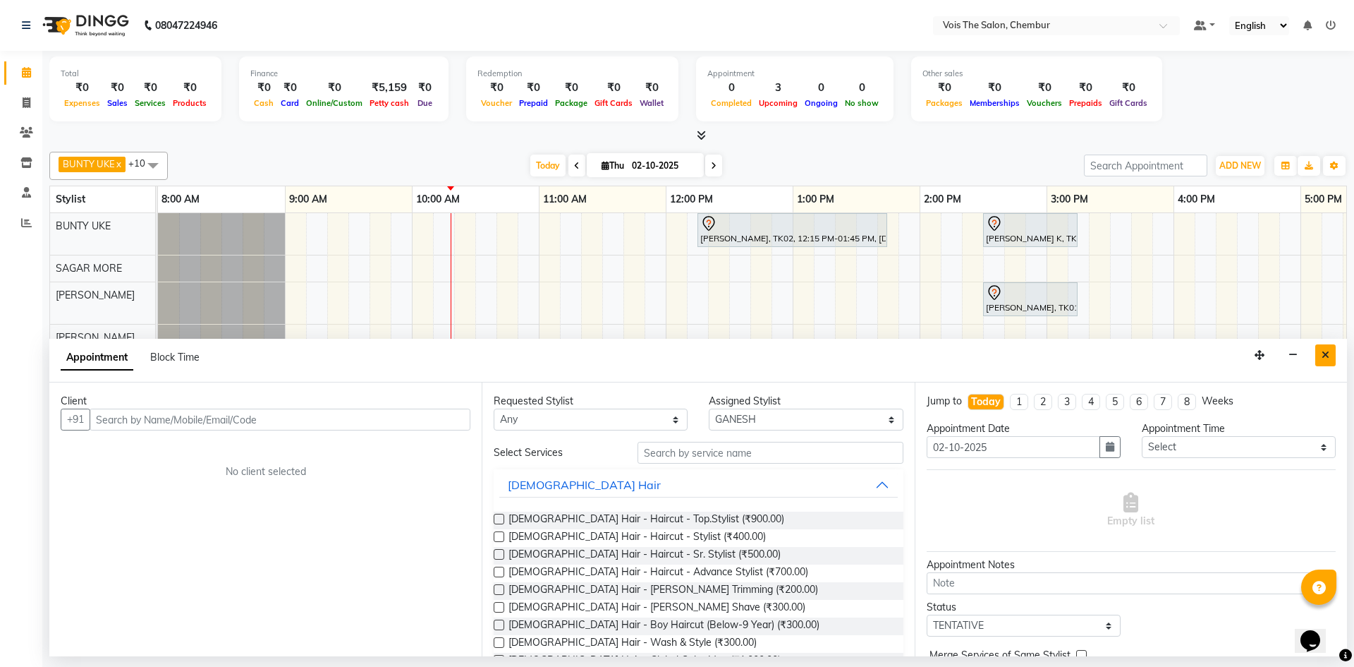
click at [1321, 352] on button "Close" at bounding box center [1325, 355] width 20 height 22
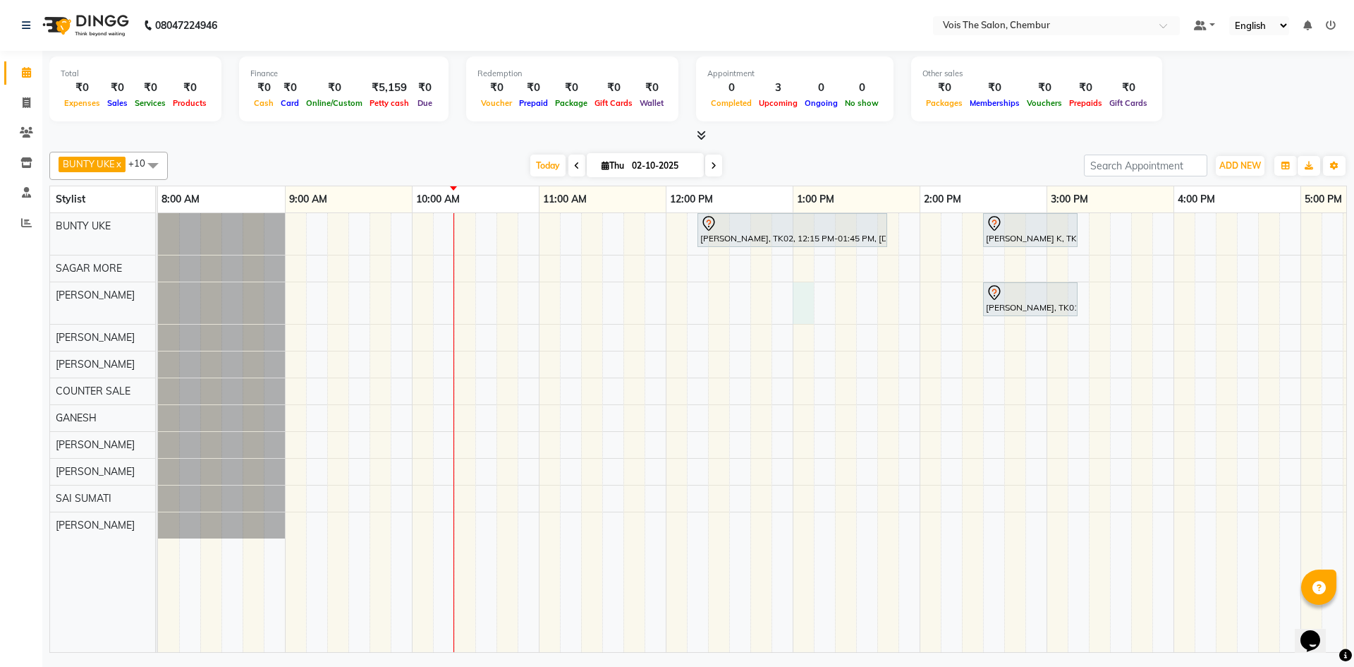
click at [805, 311] on div "[PERSON_NAME], TK02, 12:15 PM-01:45 PM, [DEMOGRAPHIC_DATA] Hair - Roots Touch U…" at bounding box center [1110, 432] width 1904 height 439
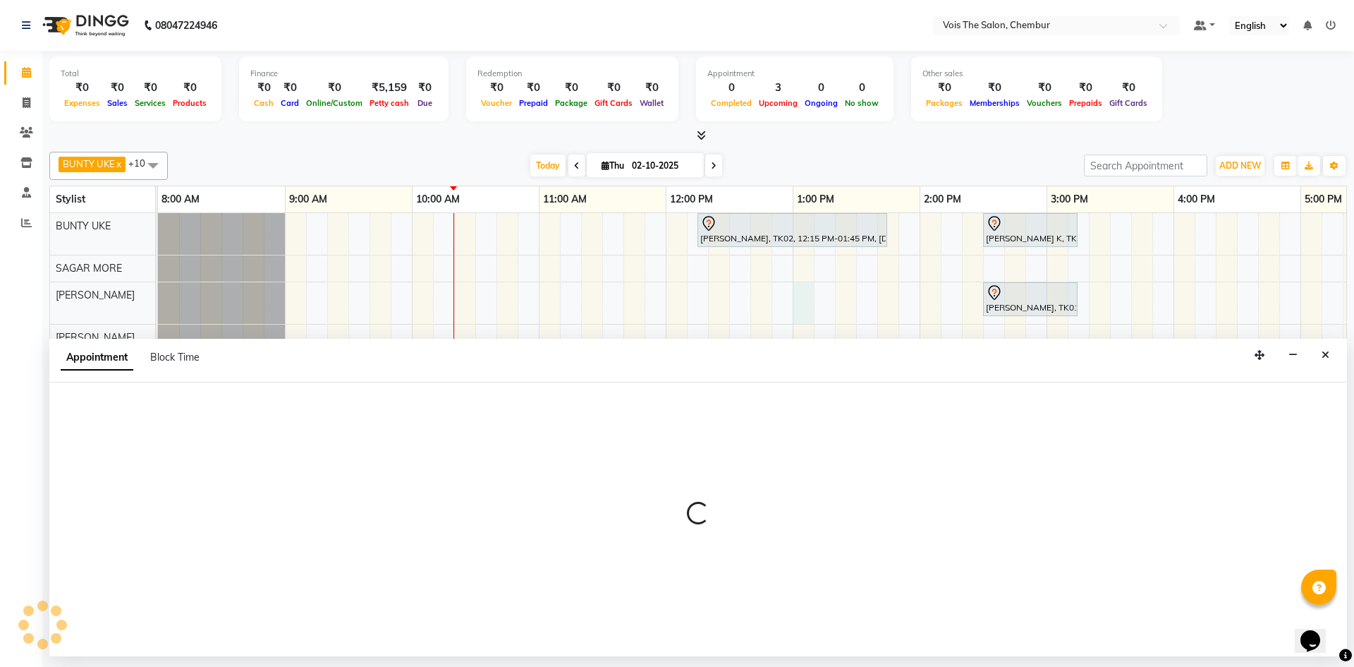
select select "79153"
select select "780"
select select "tentative"
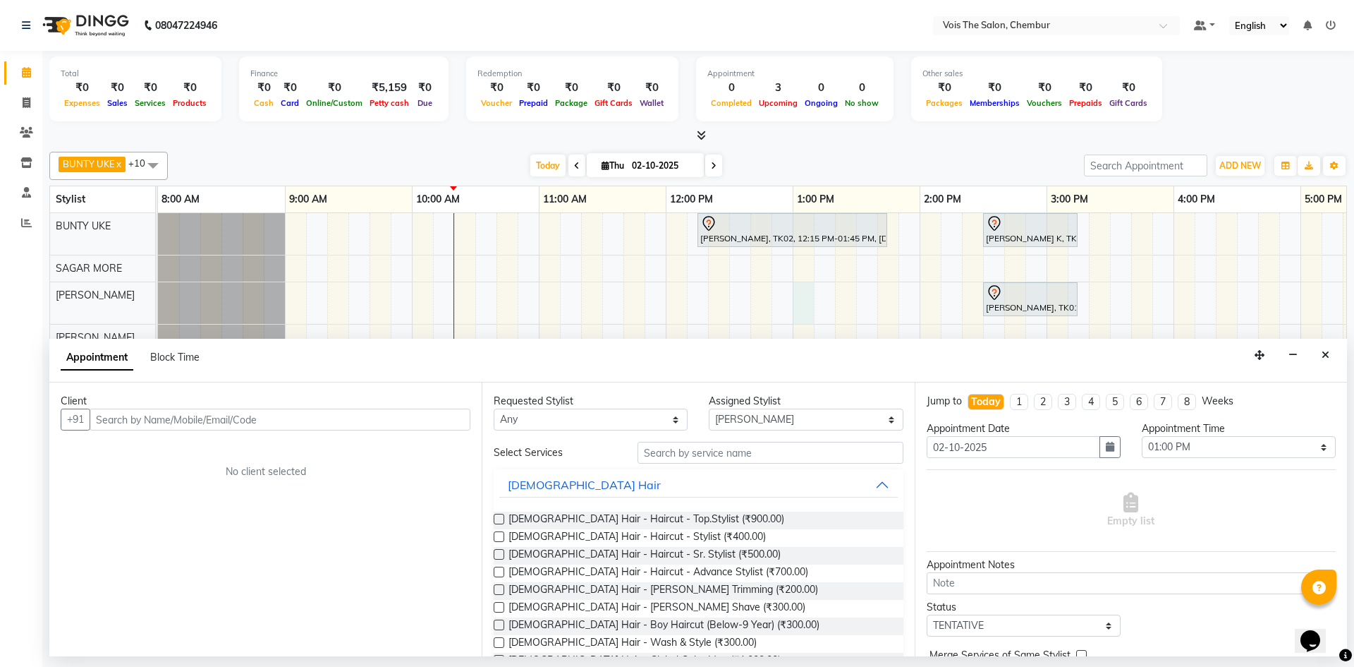
click at [346, 419] on input "text" at bounding box center [280, 419] width 381 height 22
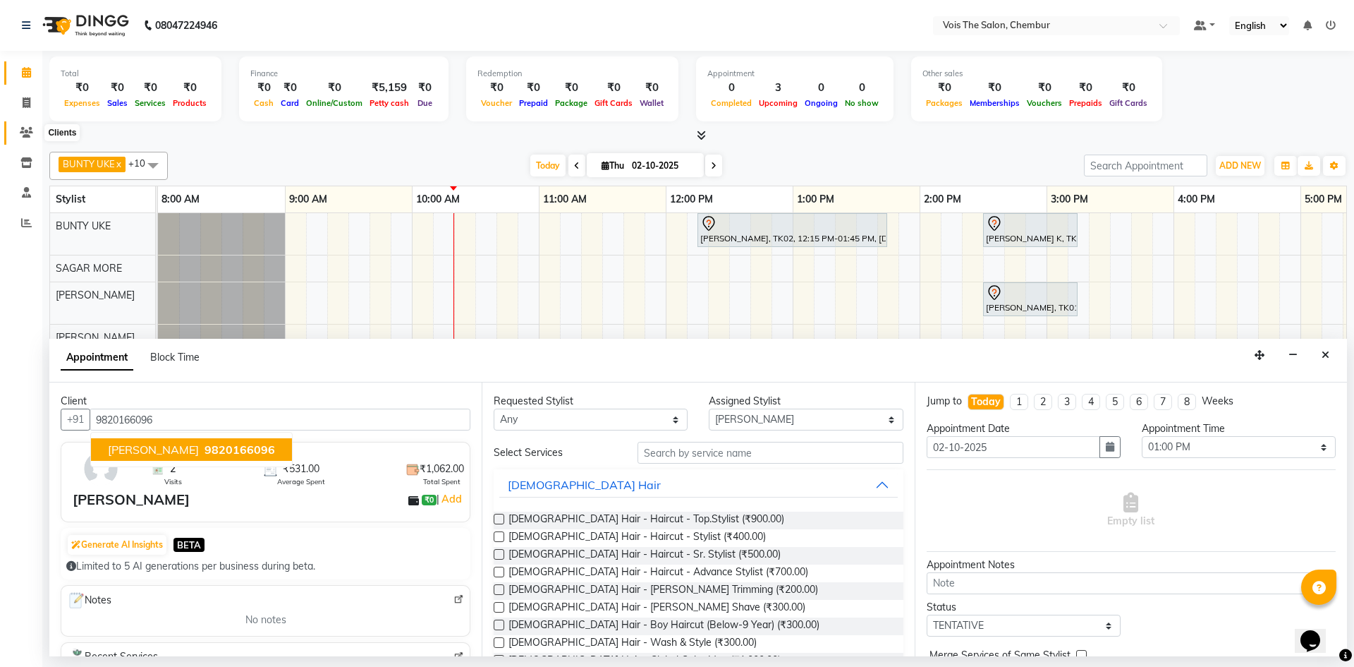
type input "9820166096"
click at [19, 128] on span at bounding box center [26, 133] width 25 height 16
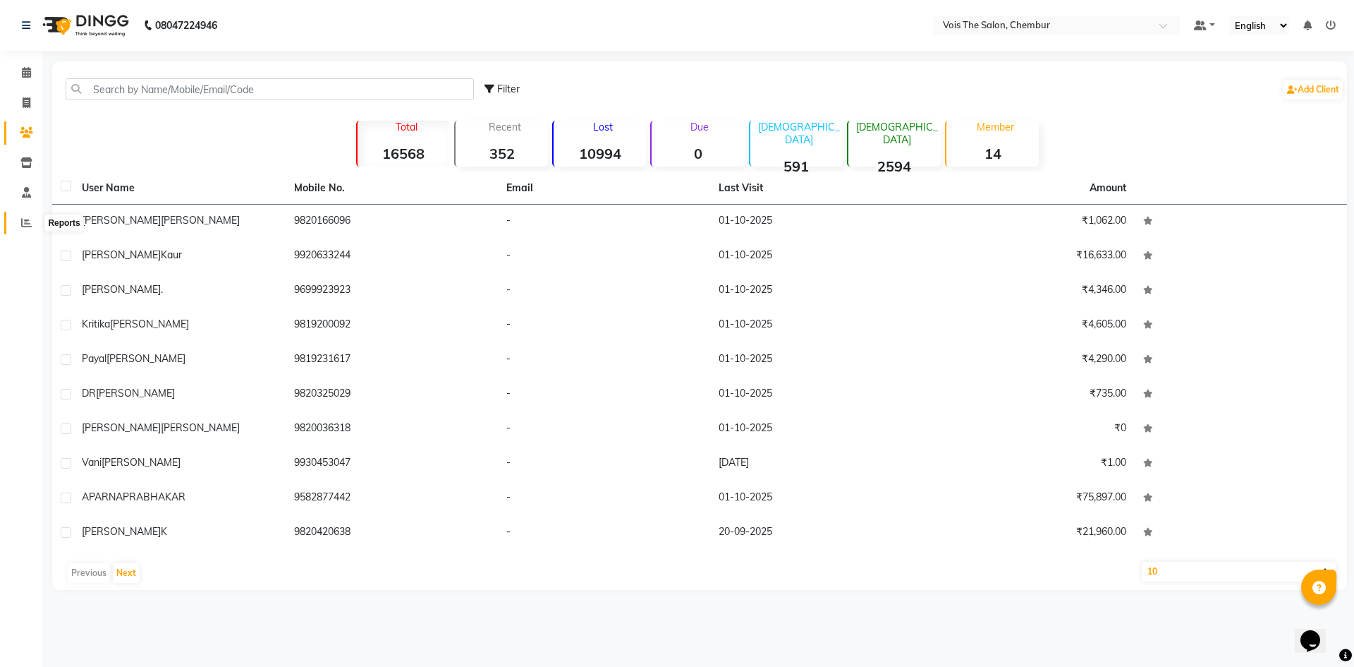
click at [18, 222] on span at bounding box center [26, 223] width 25 height 16
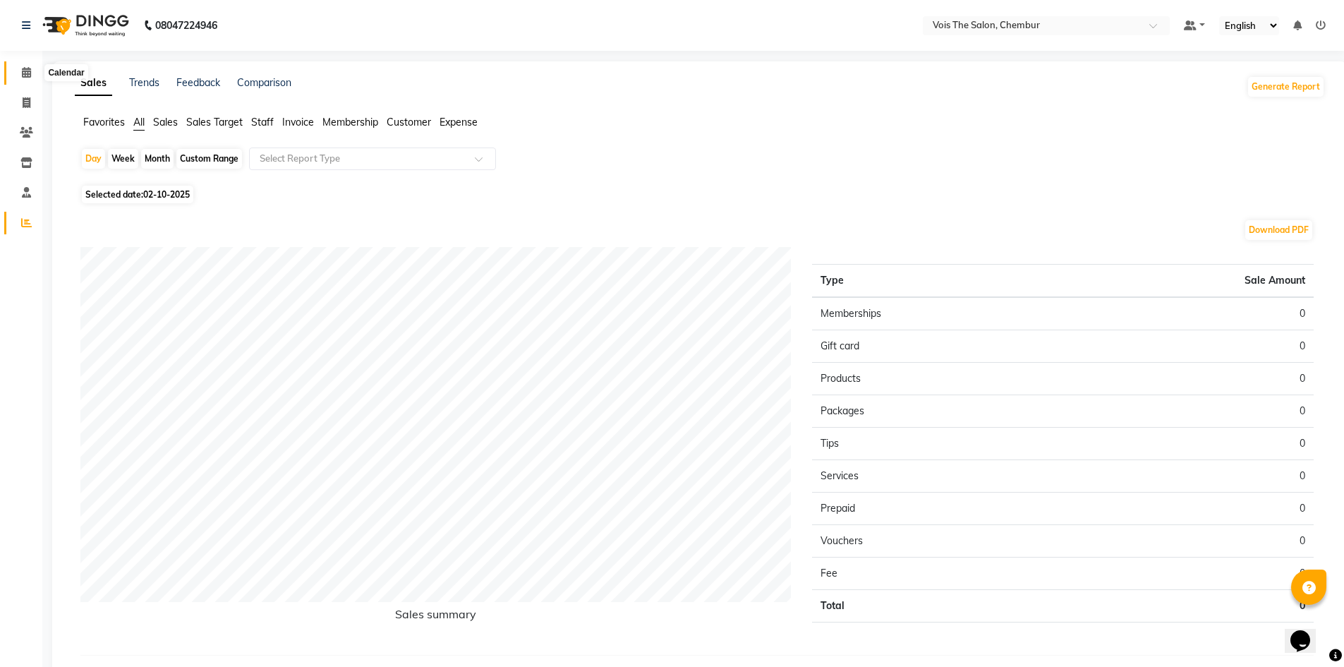
click at [23, 73] on icon at bounding box center [26, 72] width 9 height 11
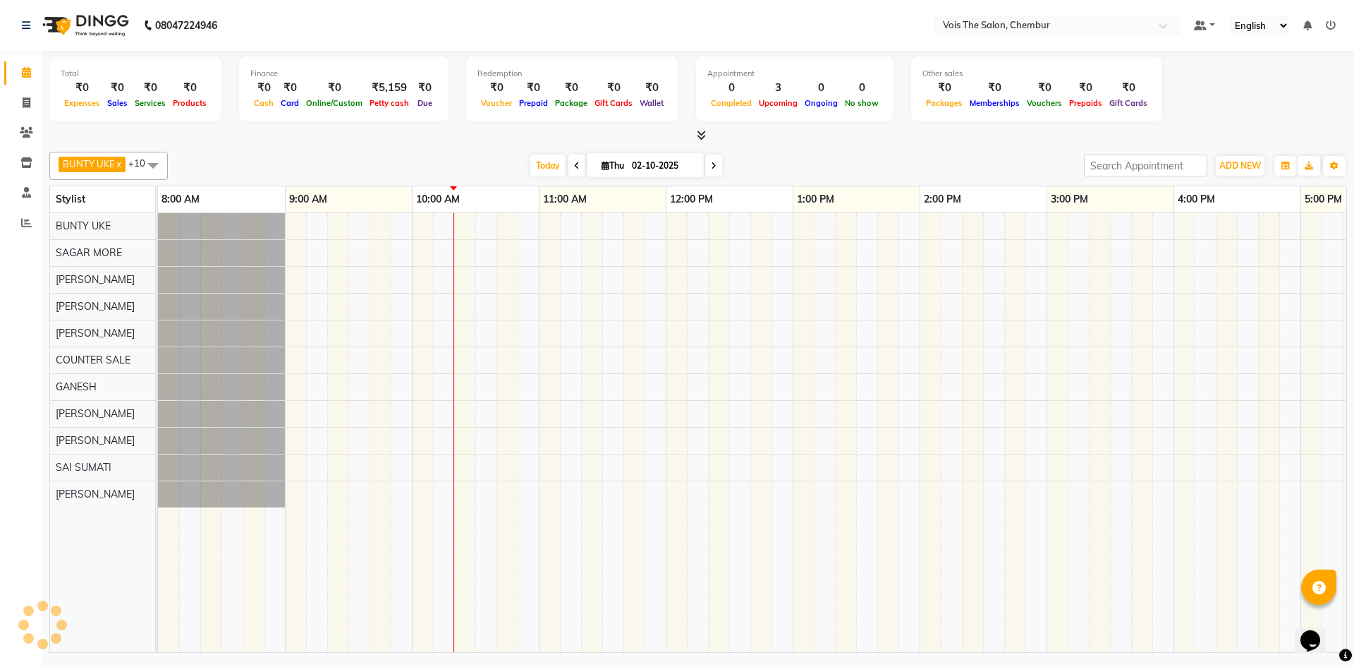
scroll to position [0, 255]
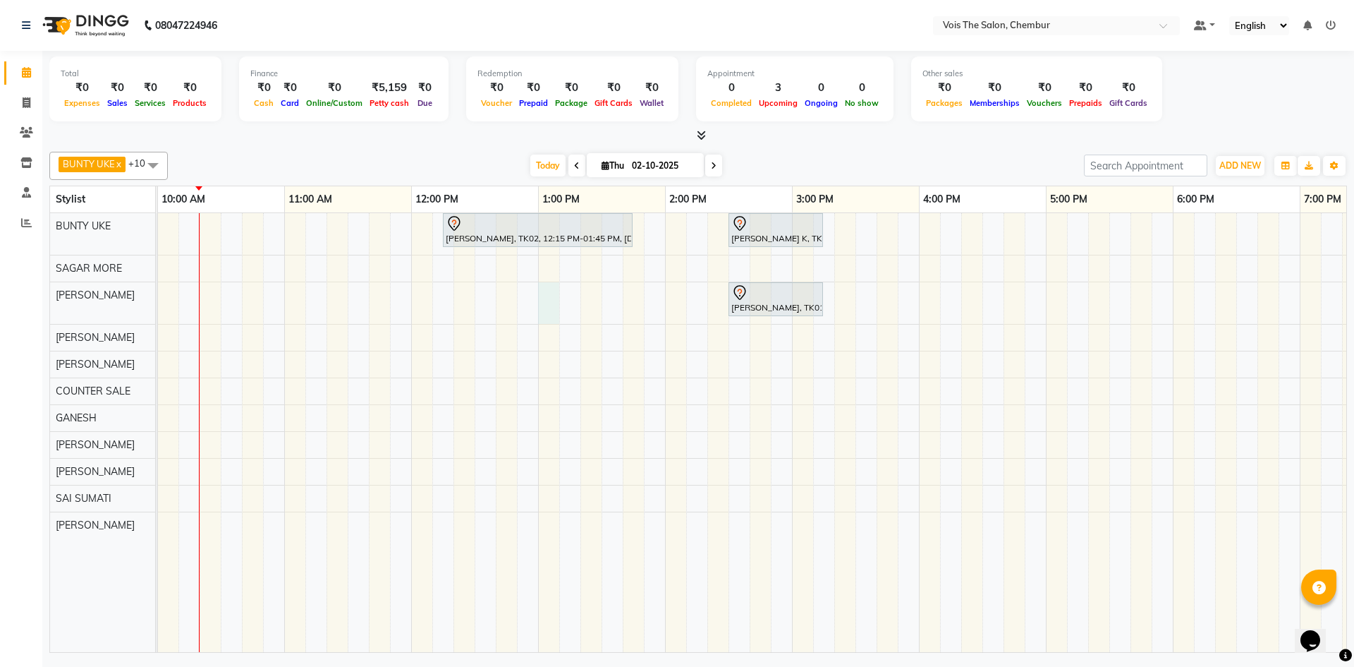
click at [543, 302] on div "[PERSON_NAME], TK02, 12:15 PM-01:45 PM, [DEMOGRAPHIC_DATA] Hair - Roots Touch U…" at bounding box center [855, 432] width 1904 height 439
select select "79153"
select select "780"
select select "tentative"
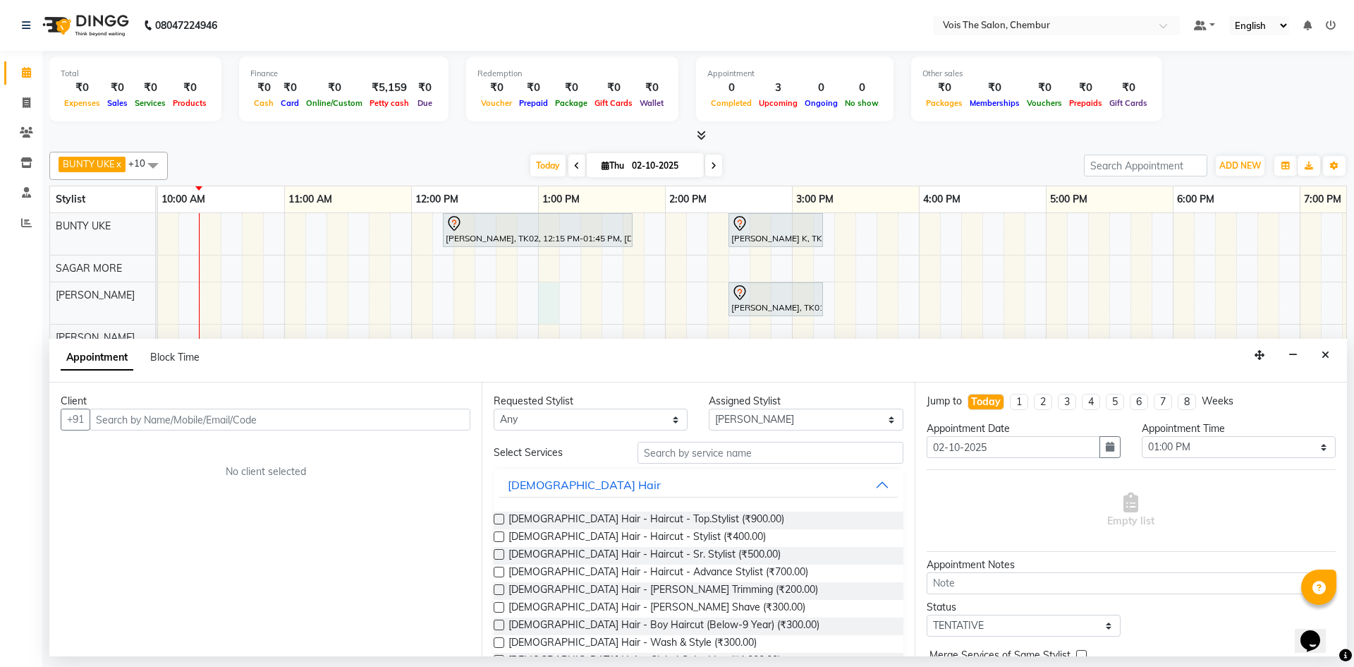
click at [447, 421] on input "text" at bounding box center [280, 419] width 381 height 22
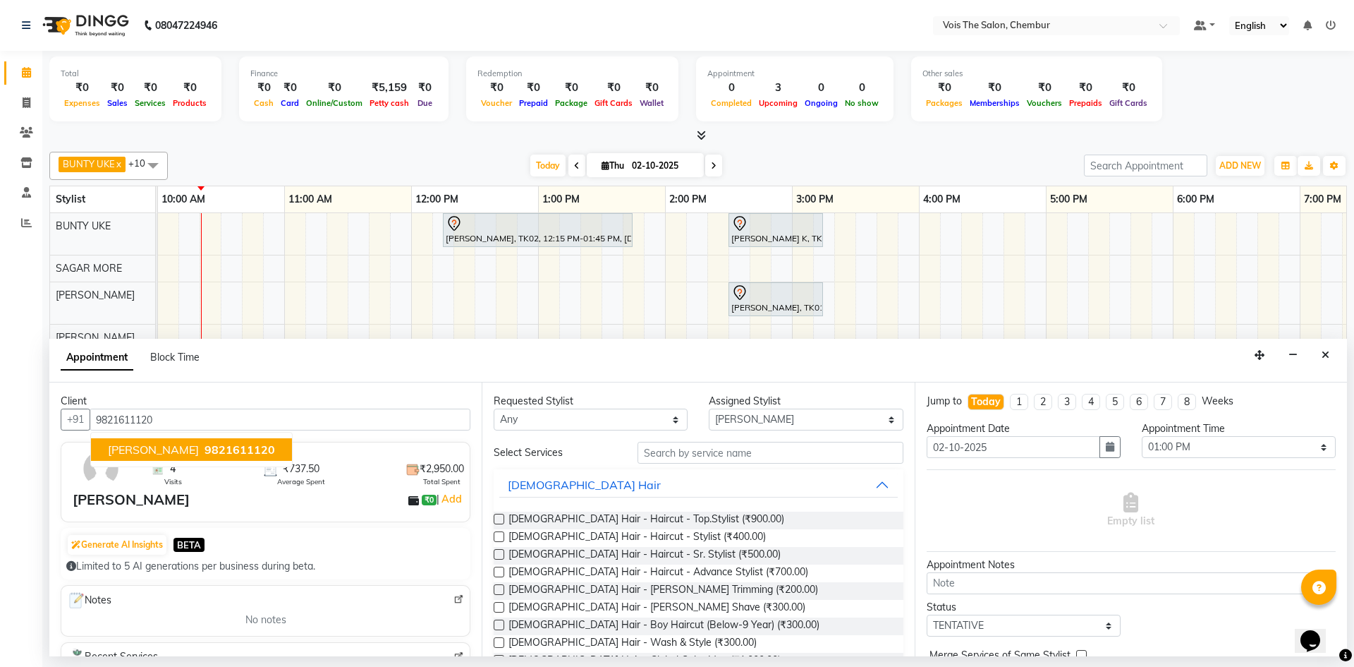
click at [197, 444] on span "[PERSON_NAME]" at bounding box center [153, 449] width 91 height 14
type input "9821611120"
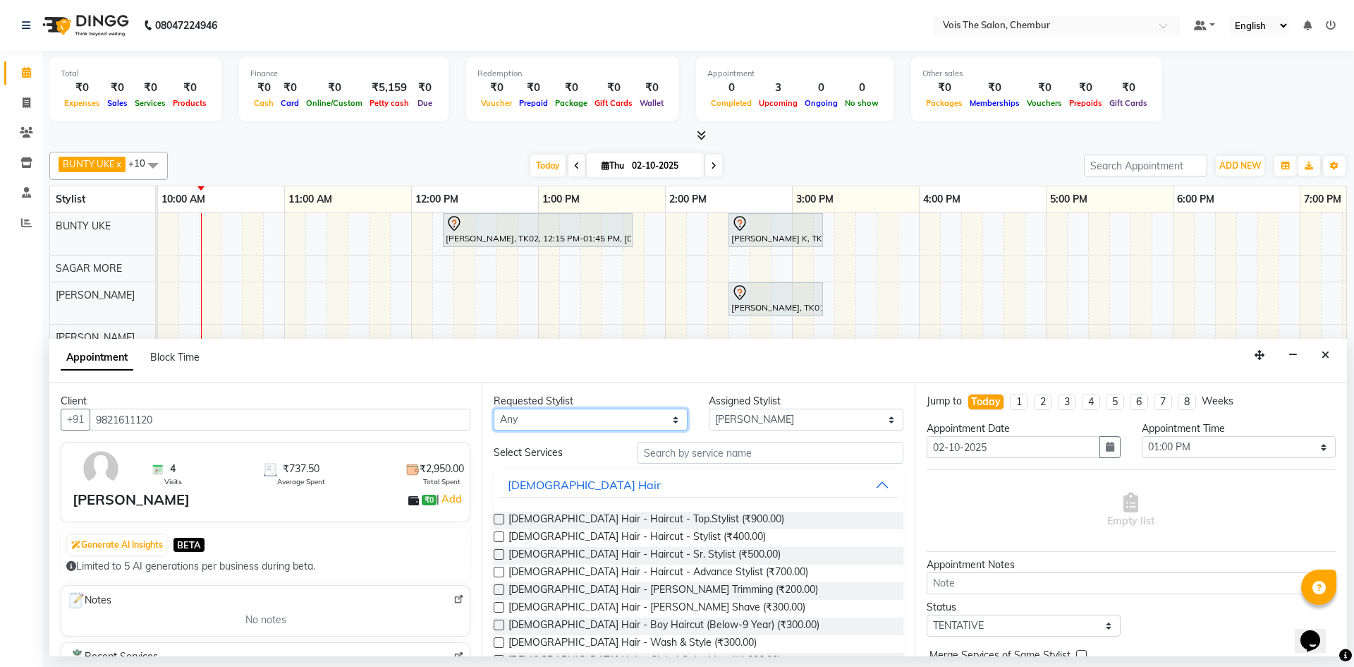
click at [640, 423] on select "Any admin BUNTY UKE COUNTER SALE [PERSON_NAME] [PERSON_NAME] [PERSON_NAME] MORE…" at bounding box center [591, 419] width 194 height 22
select select "79153"
click at [494, 408] on select "Any admin BUNTY UKE COUNTER SALE [PERSON_NAME] [PERSON_NAME] [PERSON_NAME] MORE…" at bounding box center [591, 419] width 194 height 22
click at [708, 452] on input "text" at bounding box center [771, 453] width 266 height 22
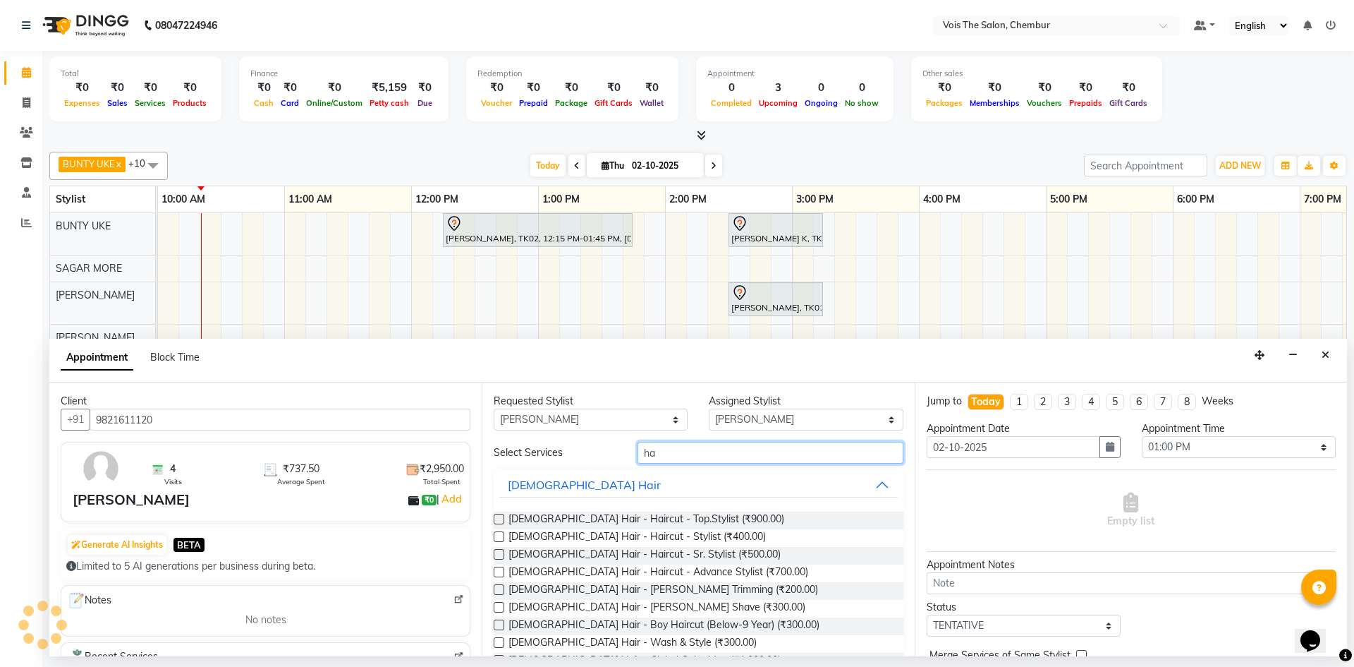
type input "h"
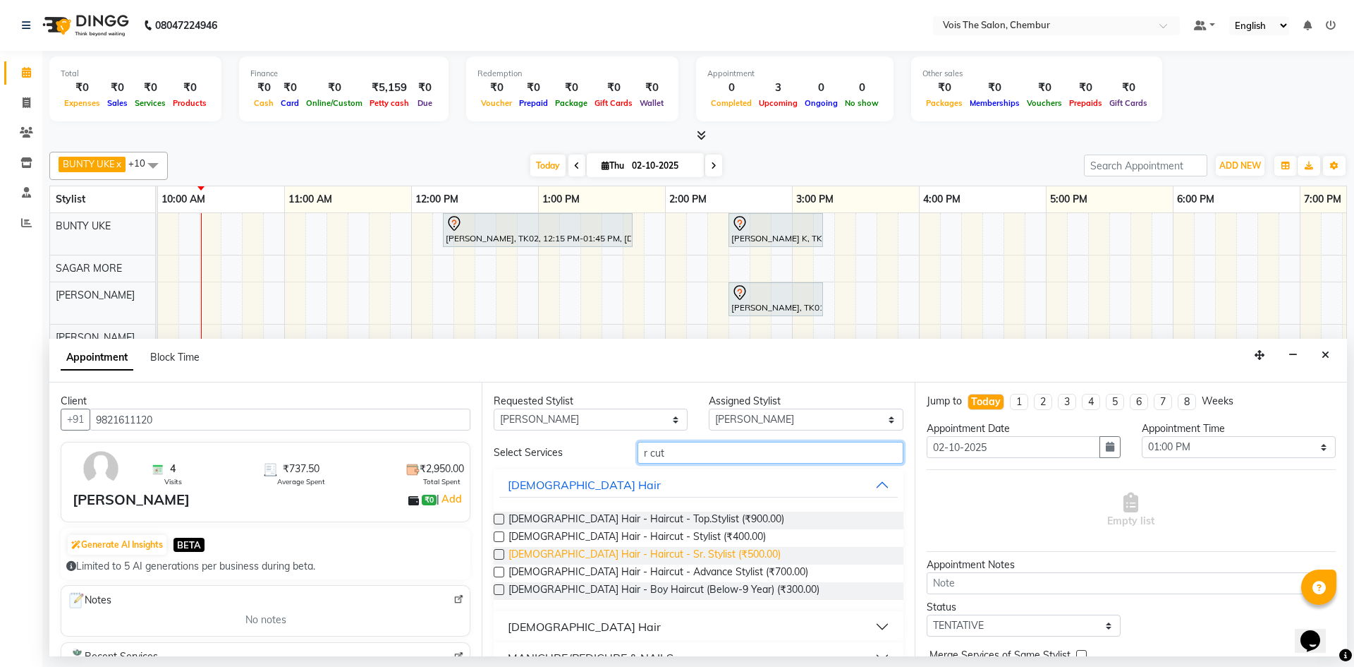
type input "r cut"
click at [644, 554] on span "[DEMOGRAPHIC_DATA] Hair - Haircut - Sr. Stylist (₹500.00)" at bounding box center [645, 556] width 272 height 18
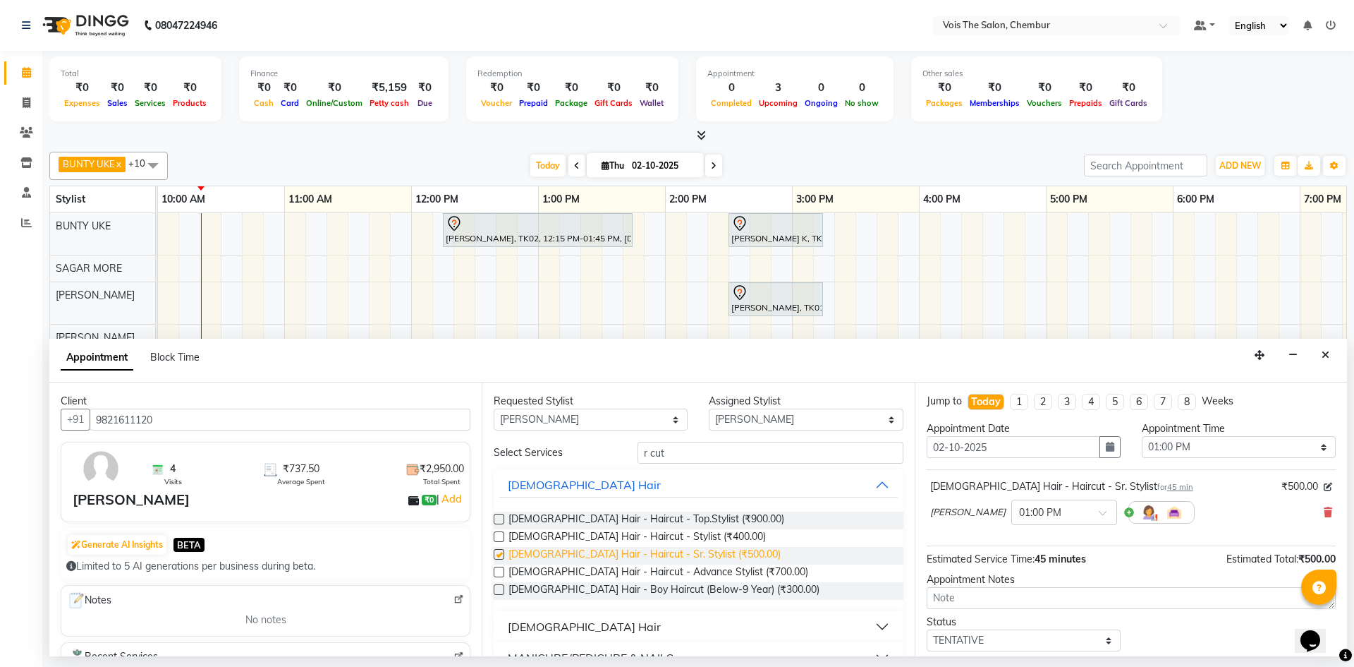
checkbox input "false"
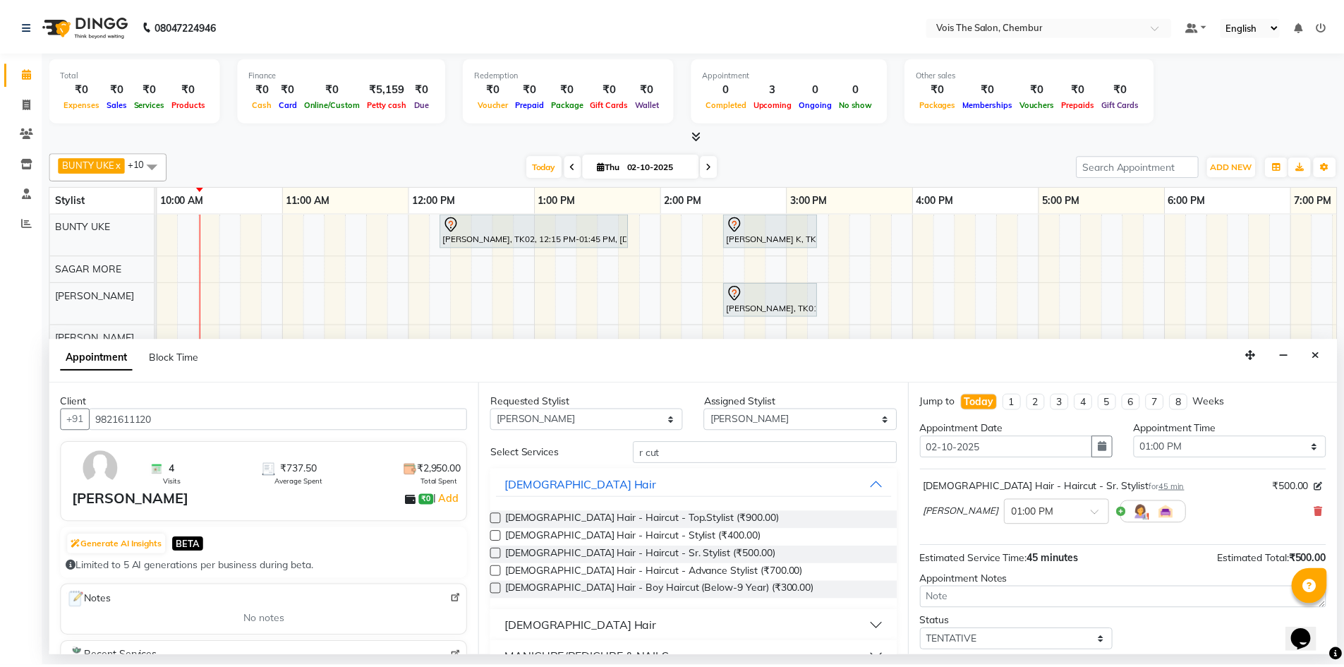
scroll to position [84, 0]
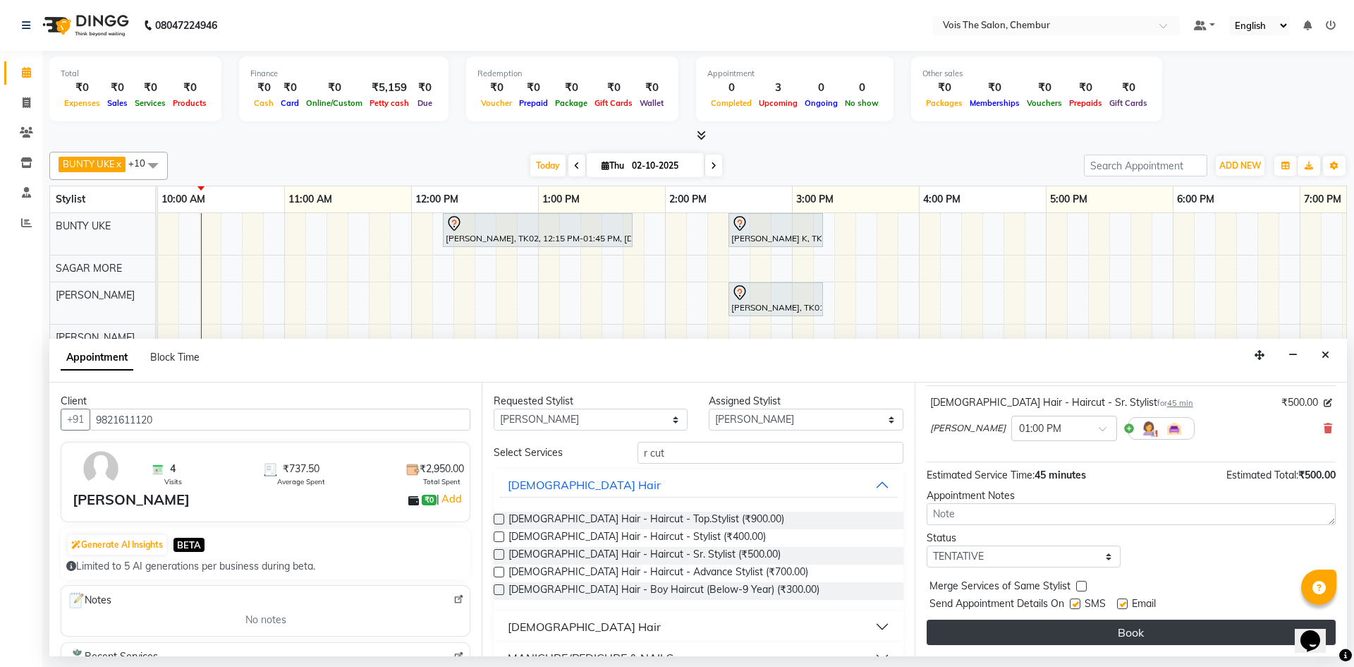
click at [1132, 633] on button "Book" at bounding box center [1131, 631] width 409 height 25
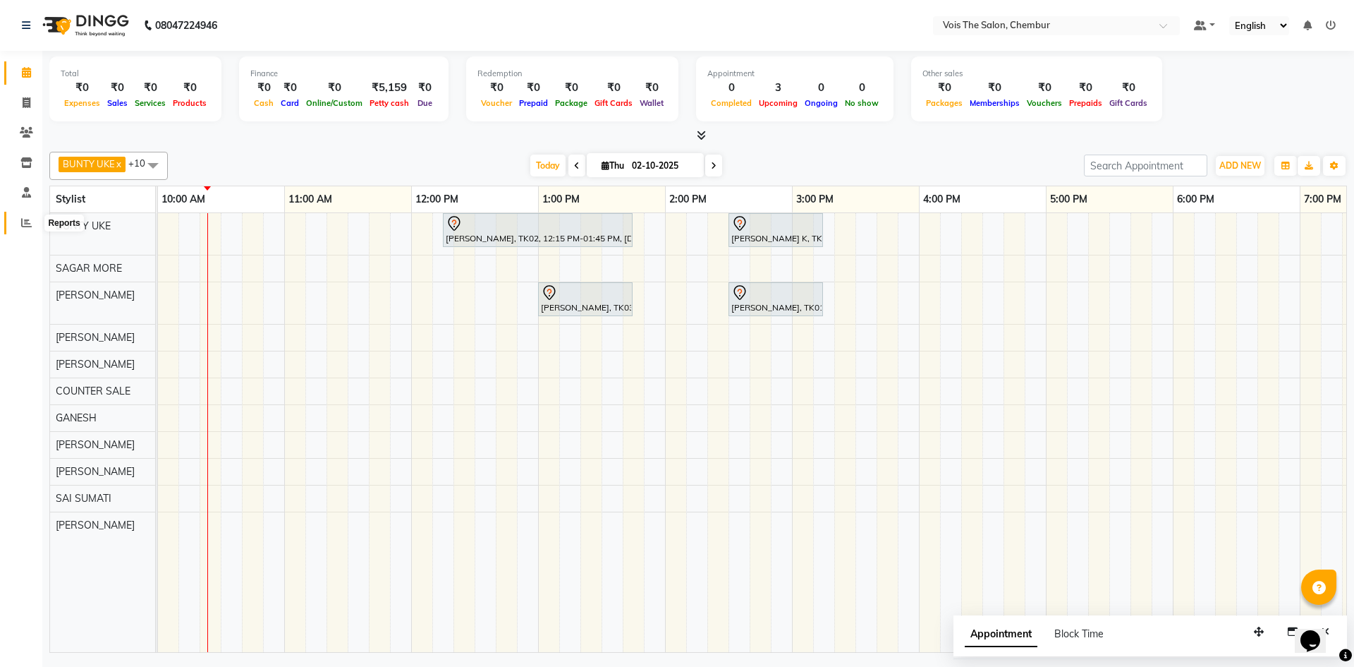
click at [19, 222] on span at bounding box center [26, 223] width 25 height 16
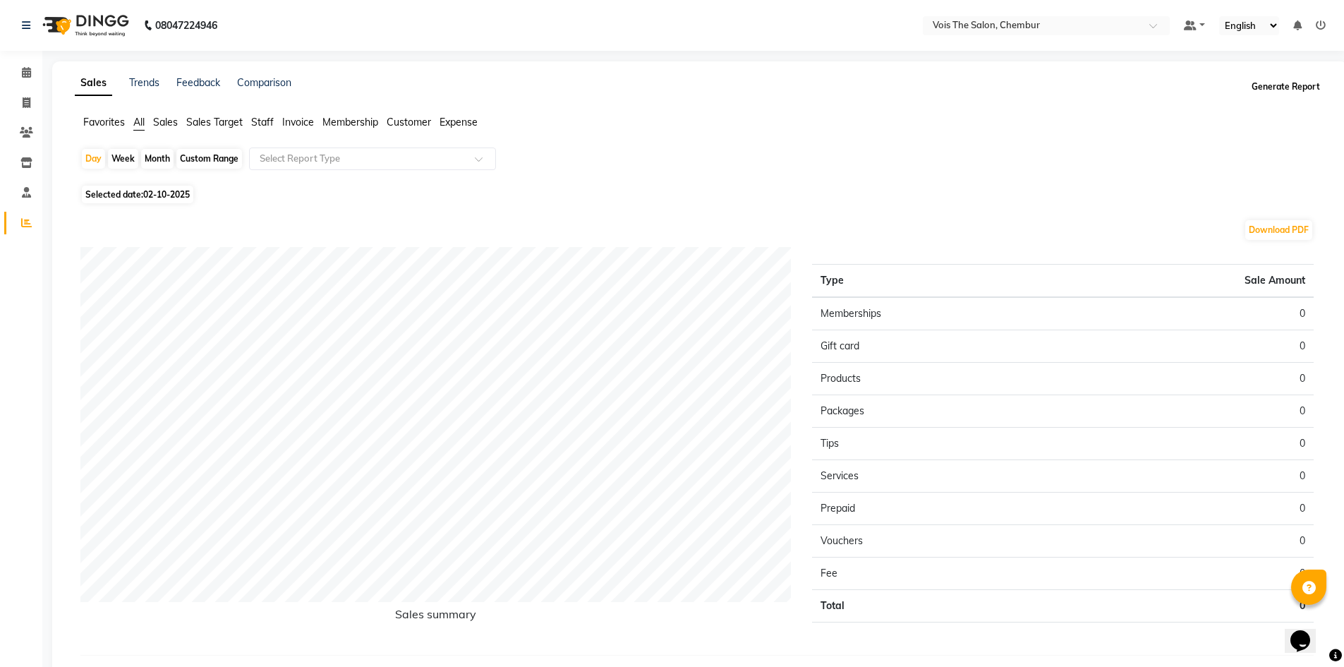
click at [1271, 89] on button "Generate Report" at bounding box center [1285, 87] width 75 height 20
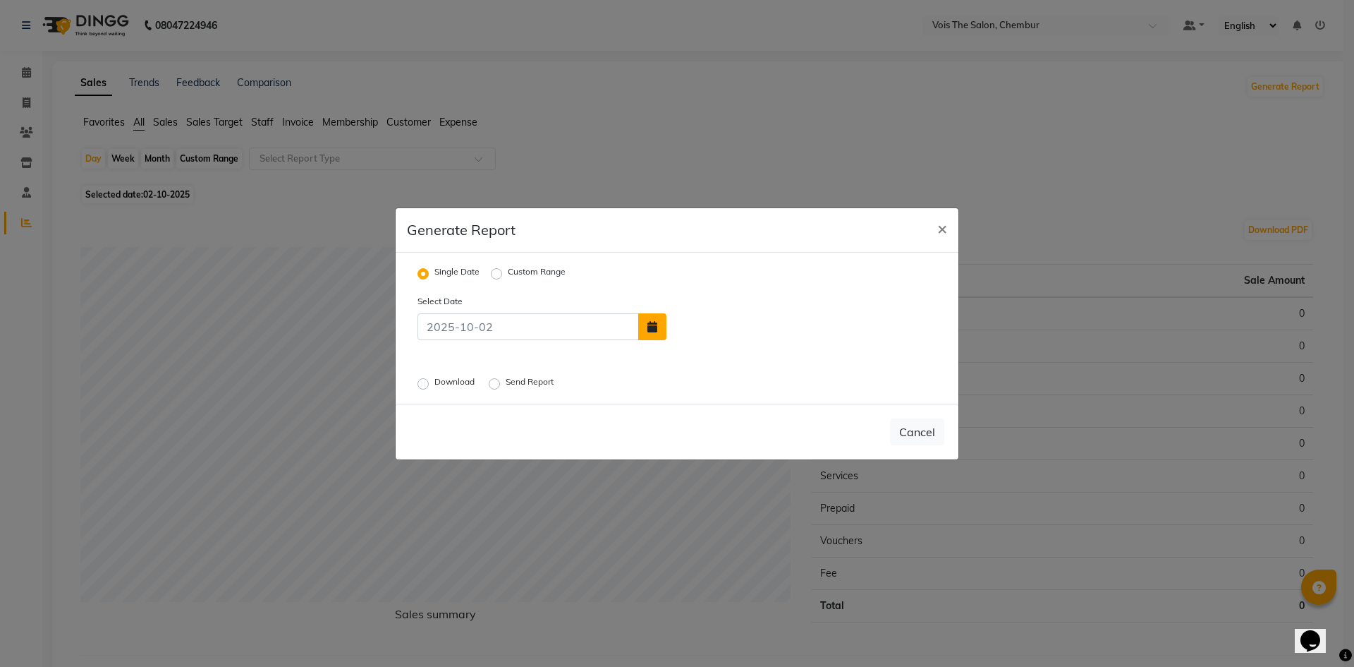
click at [656, 330] on icon "button" at bounding box center [652, 326] width 10 height 11
select select "10"
select select "2025"
click at [728, 296] on div "1" at bounding box center [728, 293] width 23 height 23
type input "01-10-2025"
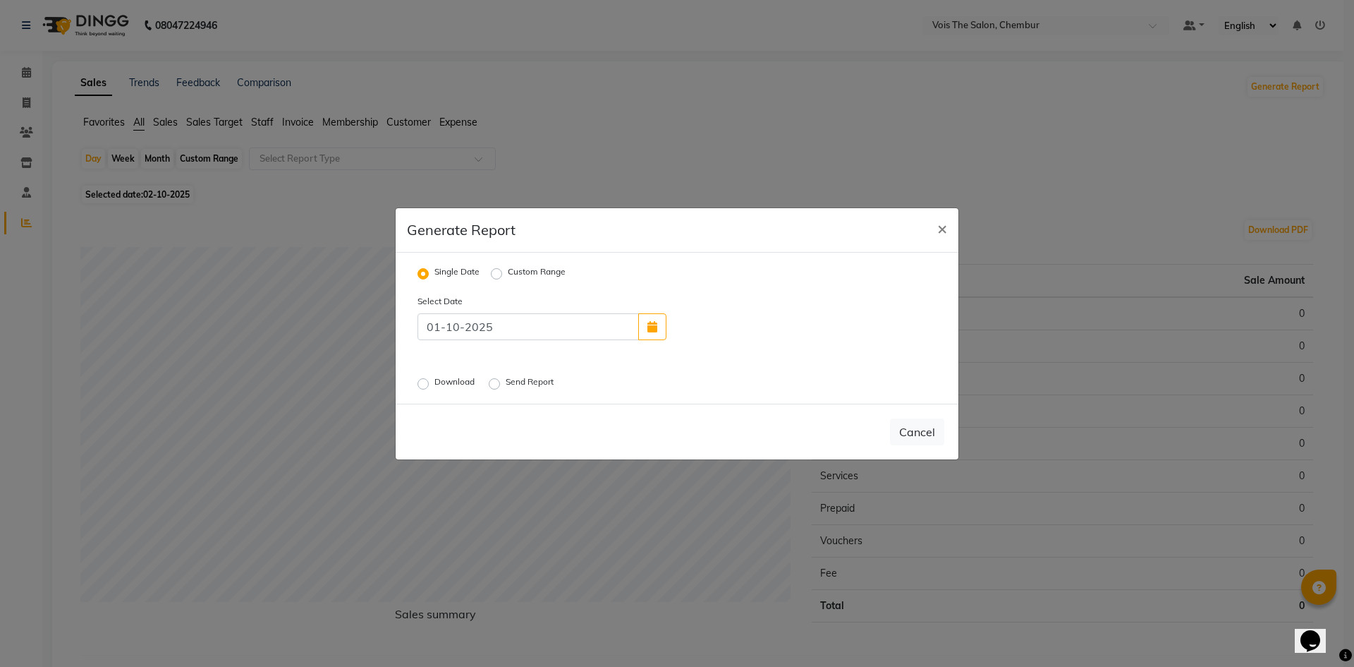
click at [434, 383] on label "Download" at bounding box center [455, 383] width 43 height 17
click at [427, 383] on input "Download" at bounding box center [425, 383] width 10 height 10
radio input "true"
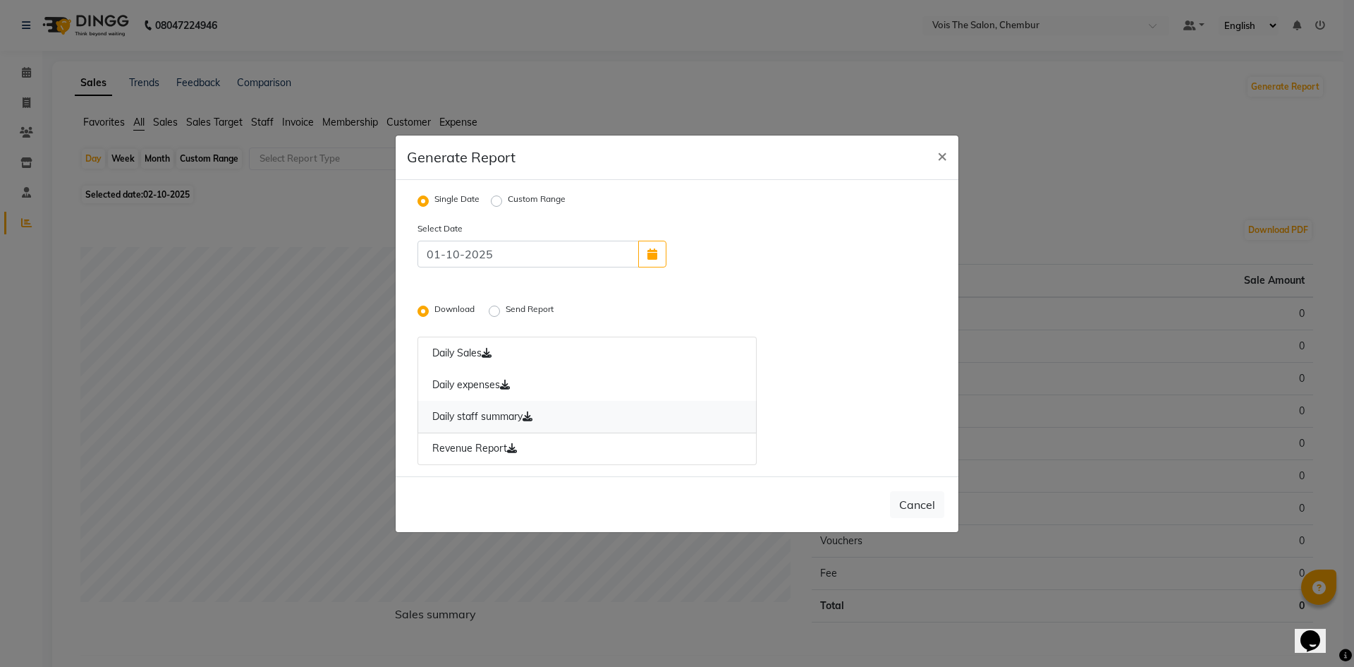
click at [557, 415] on link "Daily staff summary" at bounding box center [587, 417] width 339 height 32
click at [940, 158] on span "×" at bounding box center [942, 155] width 10 height 21
radio input "false"
